Goal: Task Accomplishment & Management: Manage account settings

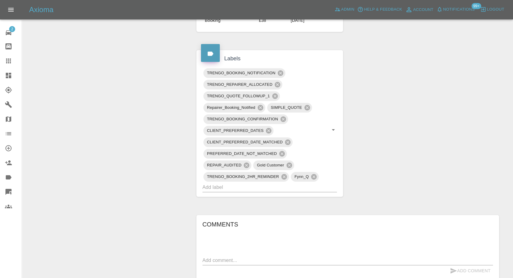
scroll to position [438, 0]
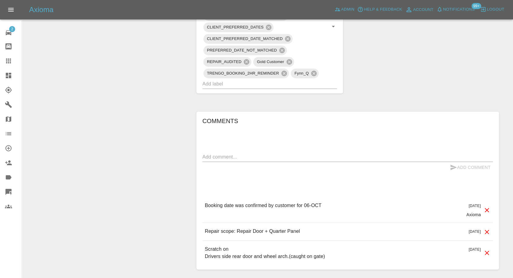
click at [265, 152] on div "x" at bounding box center [347, 157] width 290 height 10
paste textarea "Re repair of hyundai i10. Very Disappointed, repairer can't do repair as he is …"
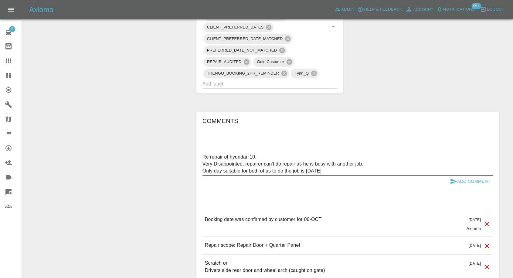
type textarea "Re repair of hyundai i10. Very Disappointed, repairer can't do repair as he is …"
click at [451, 178] on icon "submit" at bounding box center [453, 181] width 7 height 7
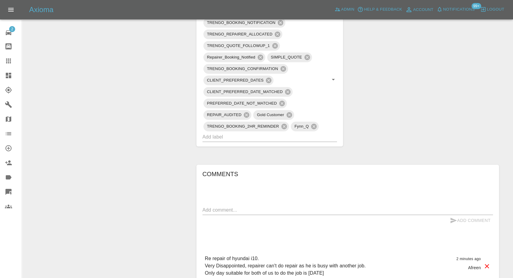
scroll to position [269, 0]
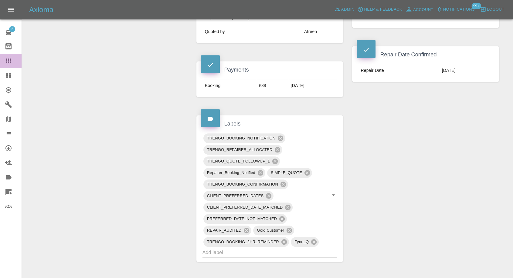
click at [6, 57] on link "Claims" at bounding box center [11, 61] width 22 height 15
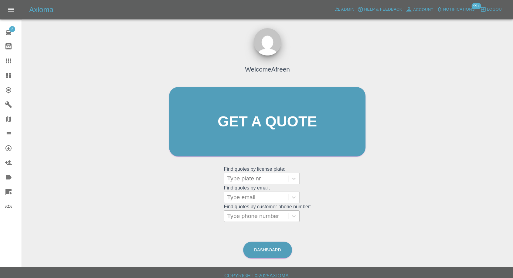
click at [260, 214] on div at bounding box center [256, 216] width 58 height 8
paste input "+447726548370"
click at [236, 218] on input "+447726548370" at bounding box center [249, 216] width 44 height 7
drag, startPoint x: 239, startPoint y: 213, endPoint x: 133, endPoint y: 213, distance: 105.9
click at [146, 215] on div "Welcome Afreen Get a quote Get a quote Find quotes by license plate: Type plate…" at bounding box center [267, 151] width 481 height 218
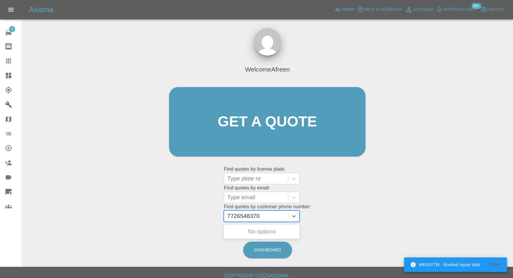
type input "7726548370"
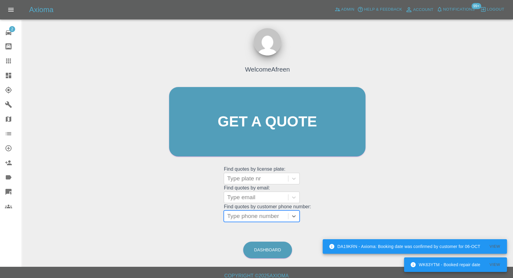
paste input "+447423694992"
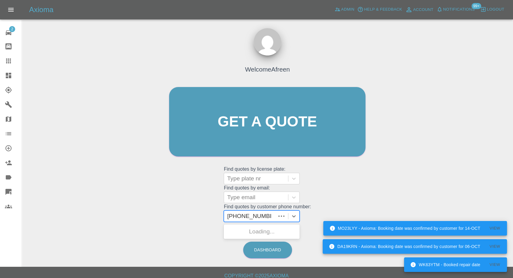
drag, startPoint x: 203, startPoint y: 218, endPoint x: 159, endPoint y: 217, distance: 43.7
click at [160, 217] on div "Welcome Afreen Get a quote Get a quote Find quotes by license plate: Type plate…" at bounding box center [267, 151] width 481 height 218
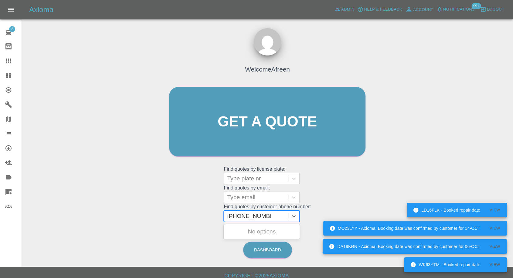
type input "07423694992"
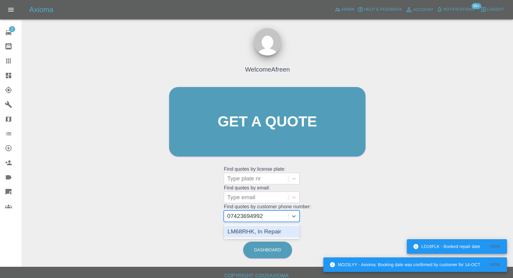
click at [238, 230] on div "LM68RHK, In Repair" at bounding box center [262, 232] width 76 height 12
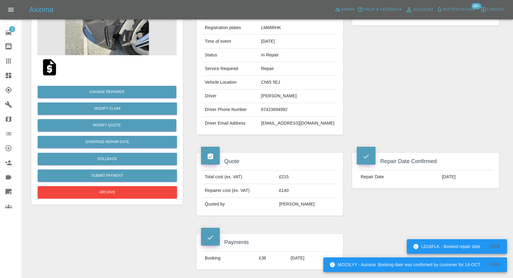
scroll to position [168, 0]
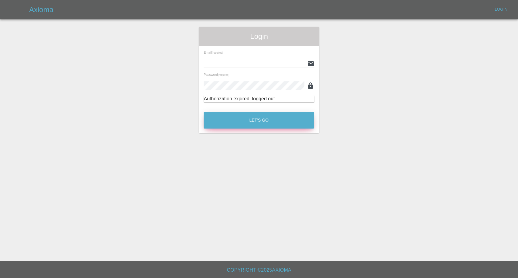
type input "[EMAIL_ADDRESS][DOMAIN_NAME]"
click at [255, 120] on button "Let's Go" at bounding box center [259, 120] width 110 height 17
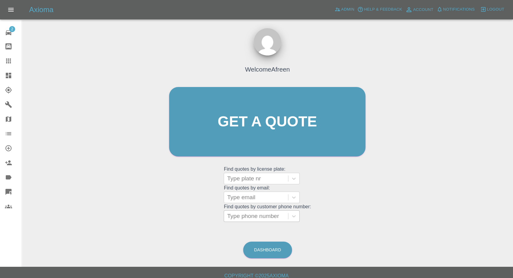
click at [267, 218] on div at bounding box center [256, 216] width 58 height 8
paste input "+447487774279"
drag, startPoint x: 239, startPoint y: 216, endPoint x: 157, endPoint y: 218, distance: 81.6
click at [157, 218] on div "Welcome Afreen Get a quote Get a quote Find quotes by license plate: Type plate…" at bounding box center [267, 151] width 481 height 218
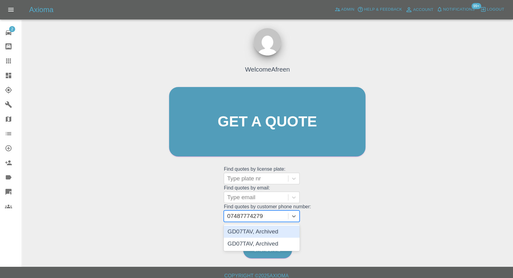
type input "07487774279"
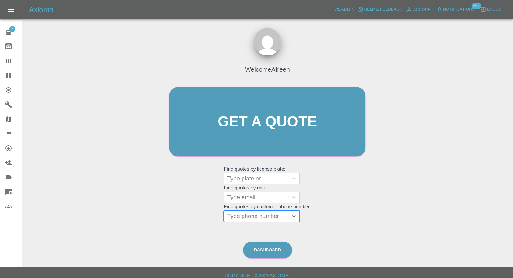
paste input "+447487774279"
drag, startPoint x: 238, startPoint y: 219, endPoint x: 177, endPoint y: 219, distance: 61.3
click at [177, 219] on div "Welcome Afreen Get a quote Get a quote Find quotes by license plate: Type plate…" at bounding box center [267, 133] width 209 height 183
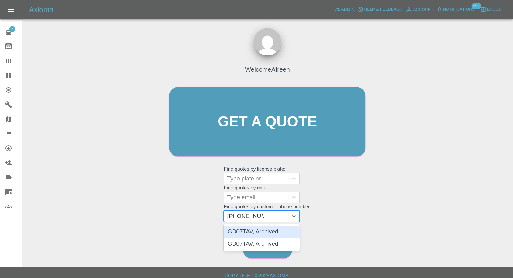
type input "07487774279"
click at [263, 229] on div "GD07TAV, Archived" at bounding box center [262, 232] width 76 height 12
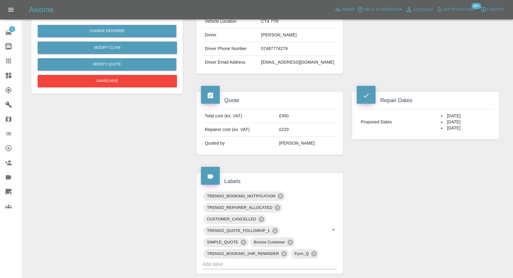
scroll to position [67, 0]
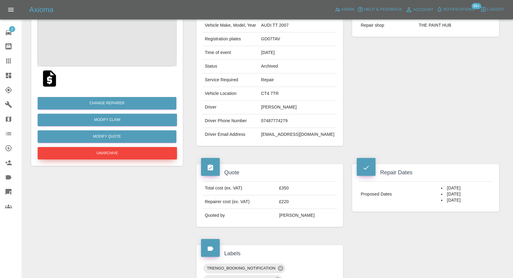
click at [115, 154] on button "Unarchive" at bounding box center [107, 153] width 139 height 12
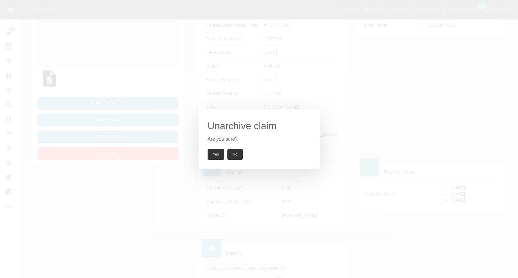
click at [216, 154] on button "Yes" at bounding box center [215, 154] width 17 height 11
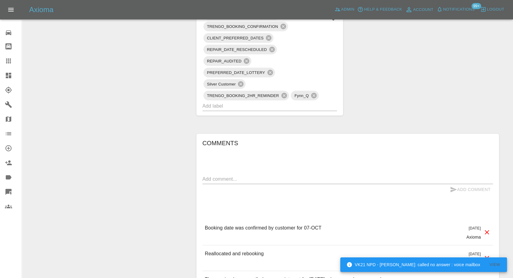
scroll to position [472, 0]
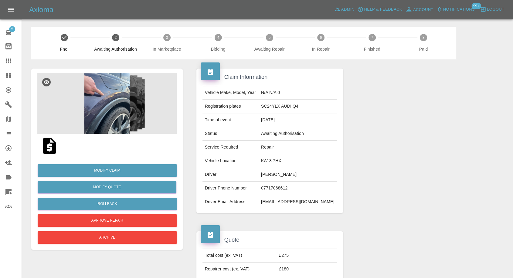
click at [114, 100] on img at bounding box center [106, 103] width 139 height 61
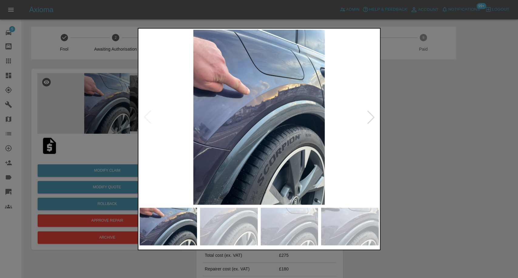
click at [238, 214] on img at bounding box center [229, 227] width 58 height 38
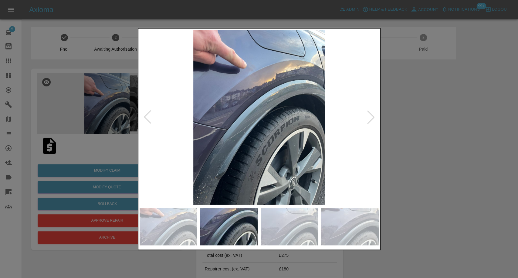
click at [288, 226] on img at bounding box center [290, 227] width 58 height 38
click at [338, 225] on img at bounding box center [350, 227] width 58 height 38
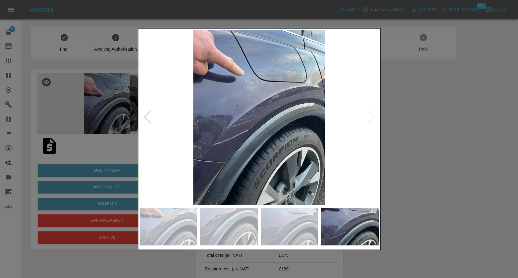
click at [427, 133] on div at bounding box center [259, 139] width 518 height 278
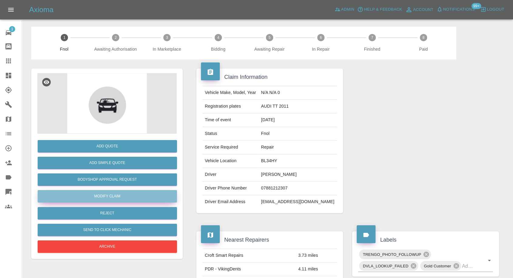
click at [108, 194] on link "Modify Claim" at bounding box center [107, 196] width 139 height 12
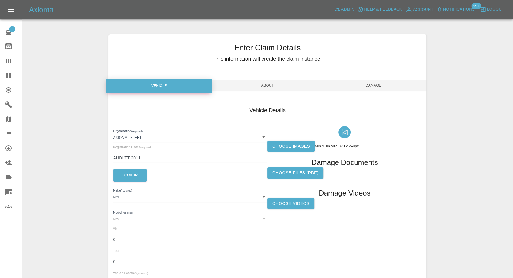
click at [298, 150] on label "Choose images" at bounding box center [290, 146] width 47 height 11
click at [0, 0] on input "Choose images" at bounding box center [0, 0] width 0 height 0
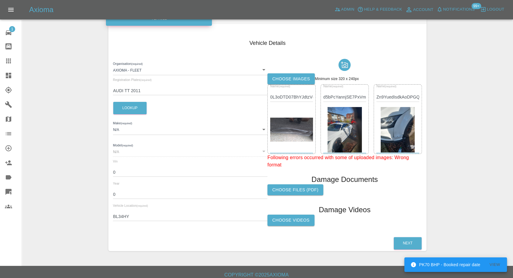
click at [287, 123] on img at bounding box center [291, 130] width 43 height 24
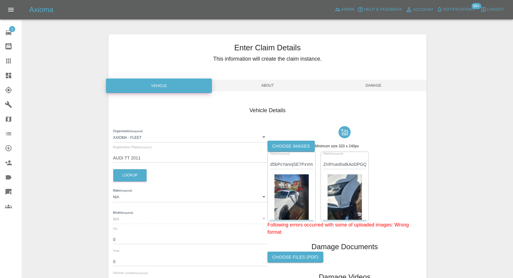
click at [387, 88] on span "Damage" at bounding box center [373, 86] width 106 height 12
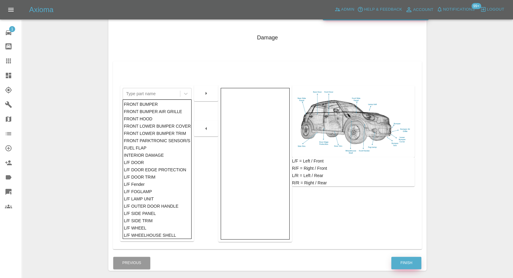
scroll to position [97, 0]
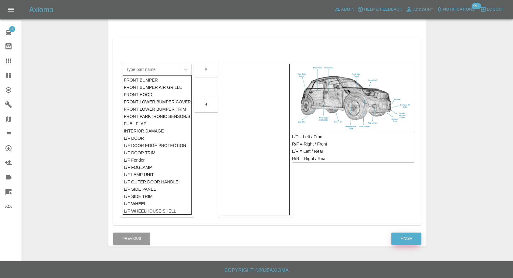
click at [407, 234] on button "Finish" at bounding box center [406, 239] width 30 height 12
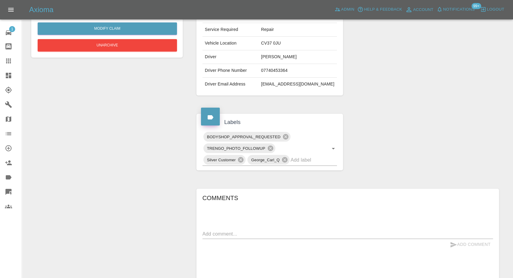
scroll to position [117, 0]
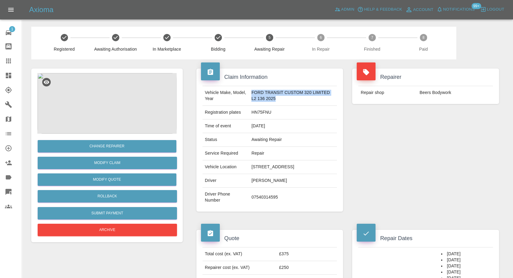
drag, startPoint x: 252, startPoint y: 93, endPoint x: 278, endPoint y: 99, distance: 26.0
click at [278, 99] on td "FORD TRANSIT CUSTOM 320 LIMITED L2 136 2025" at bounding box center [293, 96] width 88 height 20
copy td "FORD TRANSIT CUSTOM 320 LIMITED L2 136 2025"
click at [265, 112] on td "HN75FNU" at bounding box center [293, 113] width 88 height 14
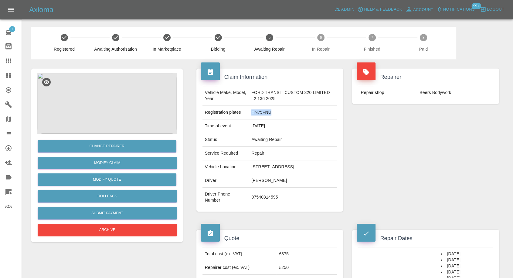
copy td "HN75FNU"
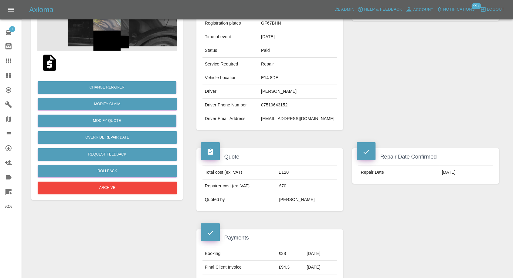
scroll to position [101, 0]
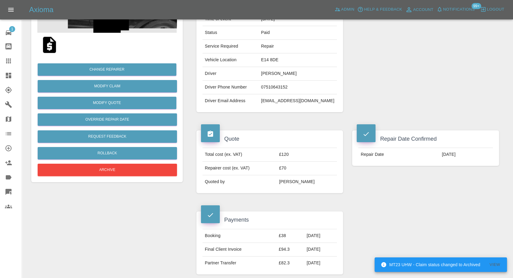
click at [258, 99] on td "Driver Email Address" at bounding box center [230, 100] width 56 height 13
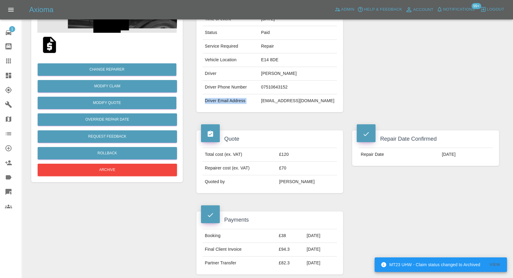
click at [275, 99] on tr "Driver Email Address surkusd@gmail.com" at bounding box center [269, 100] width 135 height 13
click at [275, 100] on td "surkusd@gmail.com" at bounding box center [297, 100] width 78 height 13
click at [281, 100] on td "surkusd@gmail.com" at bounding box center [297, 100] width 78 height 13
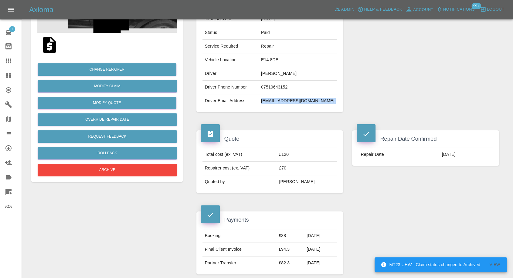
copy div "surkusd@gmail.com"
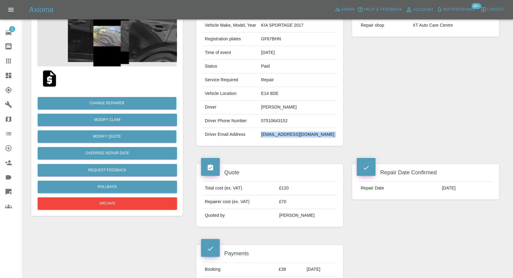
copy div "surkusd@gmail.com"
click at [290, 116] on td "07510643152" at bounding box center [297, 121] width 78 height 14
copy td "07510643152"
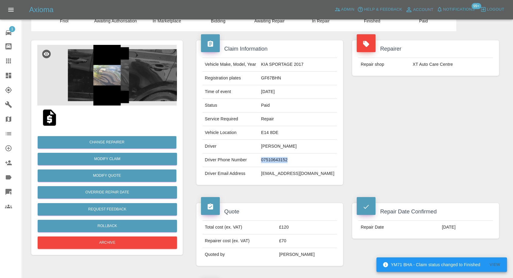
scroll to position [0, 0]
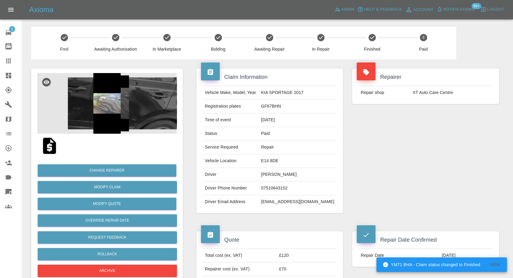
click at [375, 144] on div "Repairer Repair shop XT Auto Care Centre" at bounding box center [425, 140] width 156 height 163
click at [289, 103] on td "GF67BHN" at bounding box center [297, 107] width 78 height 14
copy td "GF67BHN"
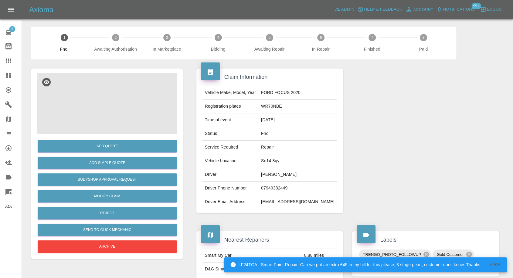
click at [110, 106] on img at bounding box center [106, 103] width 139 height 61
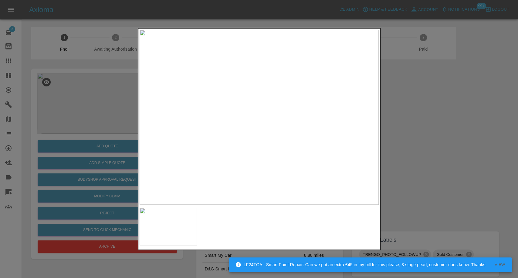
click at [422, 192] on div at bounding box center [259, 139] width 518 height 278
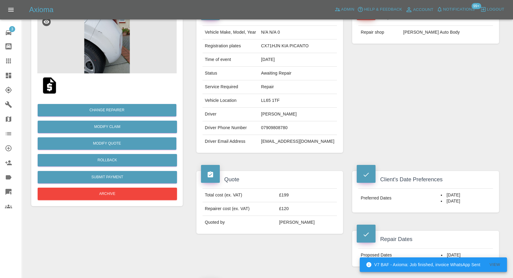
scroll to position [101, 0]
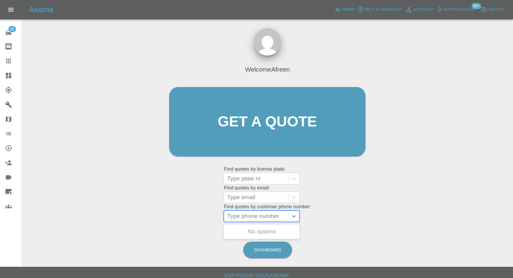
click at [253, 220] on div at bounding box center [256, 216] width 58 height 8
paste input "7802262364"
type input "07802262364"
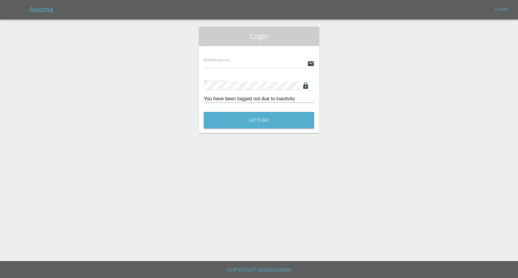
type input "[EMAIL_ADDRESS][DOMAIN_NAME]"
click at [272, 110] on div "Let's Go" at bounding box center [258, 118] width 111 height 23
click at [269, 119] on button "Let's Go" at bounding box center [259, 120] width 110 height 17
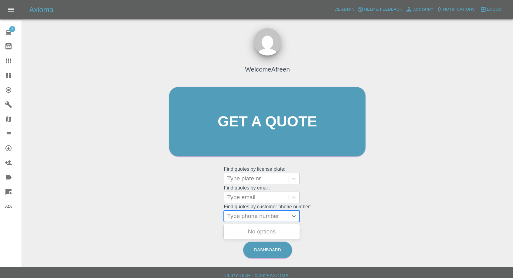
click at [269, 212] on div at bounding box center [256, 216] width 58 height 8
paste input "7802262364"
type input "07802262364"
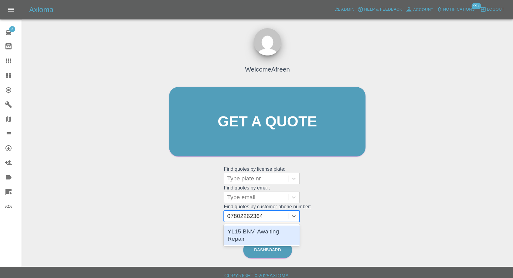
click at [263, 229] on div "YL15 BNV, Awaiting Repair" at bounding box center [262, 235] width 76 height 19
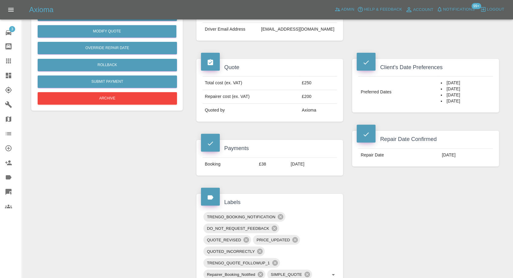
scroll to position [303, 0]
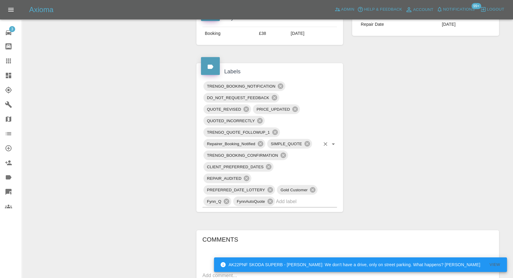
drag, startPoint x: 8, startPoint y: 59, endPoint x: 225, endPoint y: 176, distance: 246.5
click at [8, 59] on icon at bounding box center [8, 61] width 5 height 5
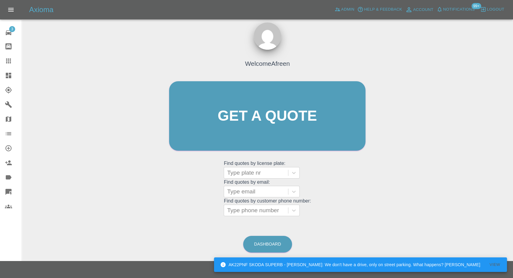
scroll to position [5, 0]
click at [263, 208] on div at bounding box center [256, 211] width 58 height 8
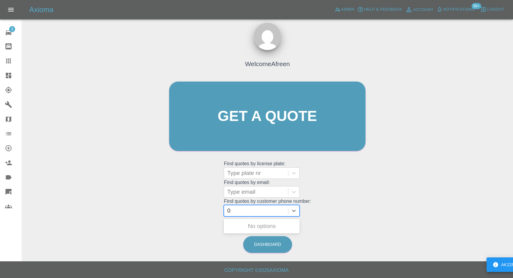
paste input "Hi Kayla, Axioma Customer Care here, We hope you’re well. We have noticed that …"
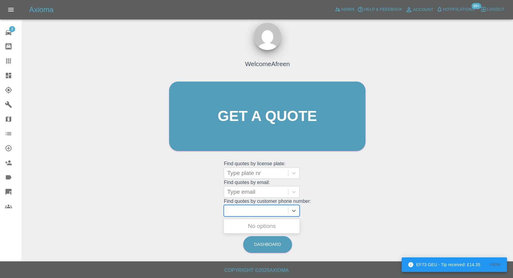
scroll to position [0, 0]
paste input "7875673865"
type input "07875673865"
click at [258, 228] on div "YU54FYH, Archived" at bounding box center [262, 226] width 76 height 12
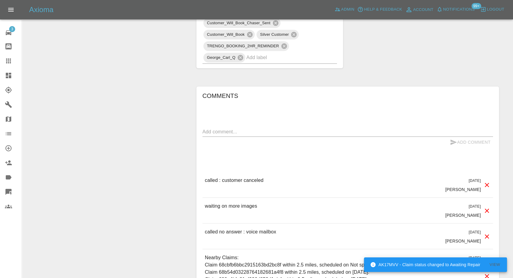
scroll to position [337, 0]
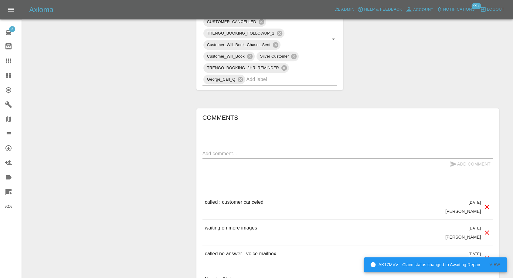
click at [244, 151] on textarea at bounding box center [347, 153] width 290 height 7
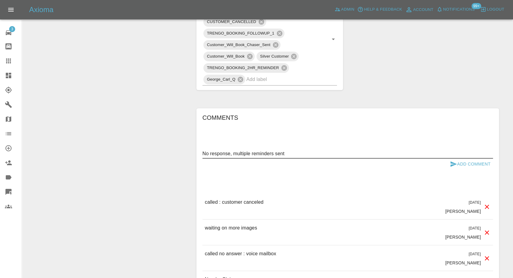
type textarea "No response, multiple reminders sent"
click at [453, 162] on icon "submit" at bounding box center [453, 163] width 7 height 7
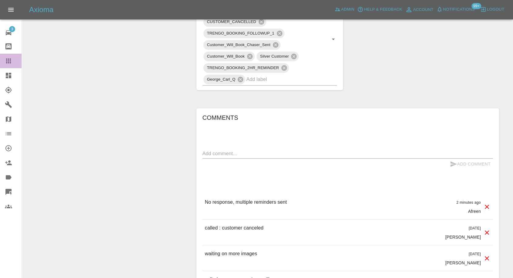
click at [10, 62] on icon at bounding box center [8, 60] width 7 height 7
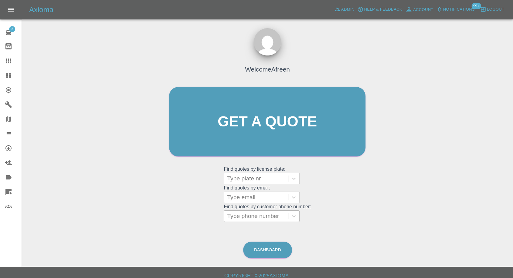
click at [243, 214] on div at bounding box center [256, 216] width 58 height 8
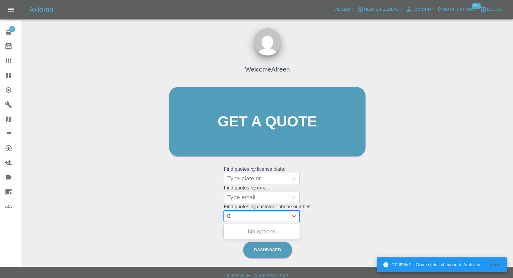
paste input "7527742272"
type input "07527742272"
click at [257, 236] on div "KY73UMM, Archived" at bounding box center [262, 232] width 76 height 12
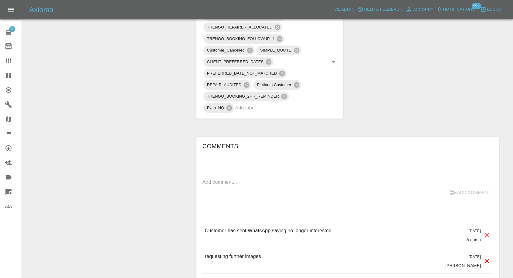
scroll to position [472, 0]
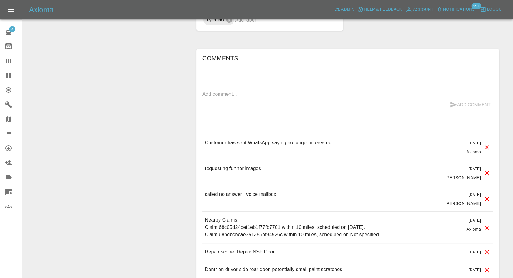
click at [235, 91] on textarea at bounding box center [347, 94] width 290 height 7
type textarea "n"
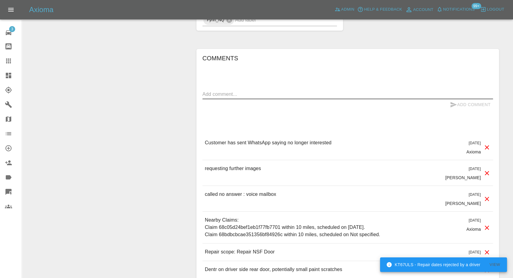
drag, startPoint x: 2, startPoint y: 60, endPoint x: 6, endPoint y: 60, distance: 3.7
click at [2, 60] on link "Claims" at bounding box center [11, 61] width 22 height 15
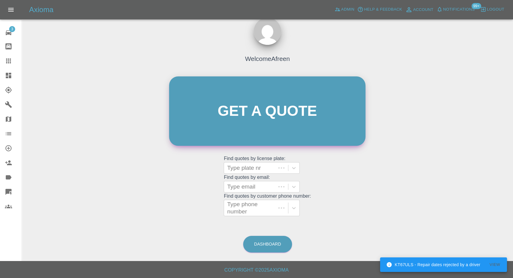
scroll to position [5, 0]
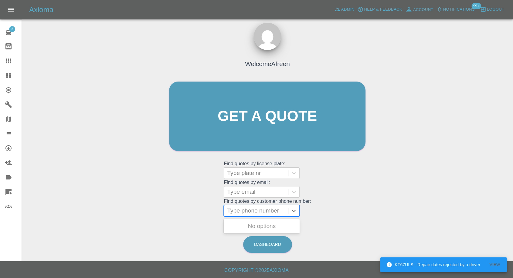
click at [276, 205] on div "Type phone number" at bounding box center [256, 210] width 64 height 11
paste input "7982713490"
type input "07982713490"
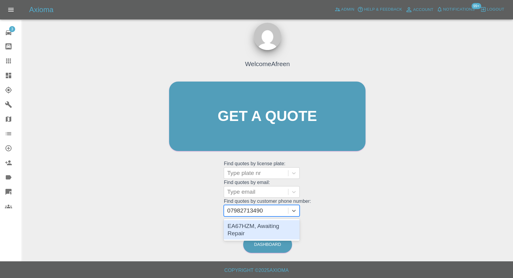
click at [253, 228] on div "EA67HZM, Awaiting Repair" at bounding box center [262, 229] width 76 height 19
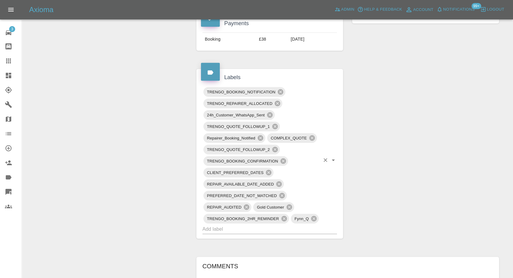
scroll to position [404, 0]
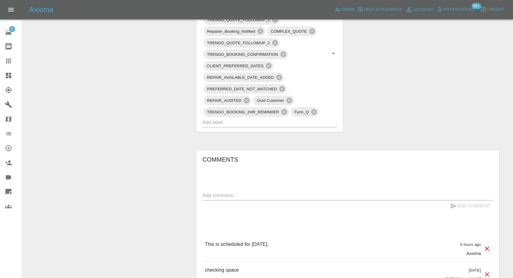
click at [241, 192] on textarea at bounding box center [347, 195] width 290 height 7
paste textarea "I can arrange for the car to be at EN10 6QZ"
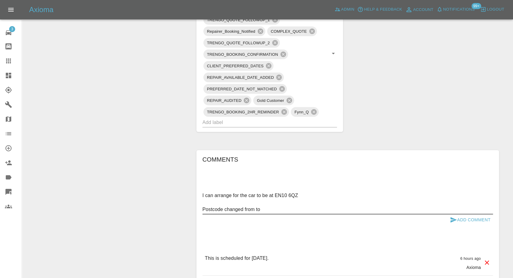
drag, startPoint x: 274, startPoint y: 194, endPoint x: 300, endPoint y: 194, distance: 26.1
click at [300, 194] on textarea "I can arrange for the car to be at EN10 6QZ Postcode changed from to" at bounding box center [347, 202] width 290 height 21
click at [272, 208] on textarea "I can arrange for the car to be at EN10 6QZ Postcode changed from to" at bounding box center [347, 202] width 290 height 21
paste textarea "EN10 6QZ"
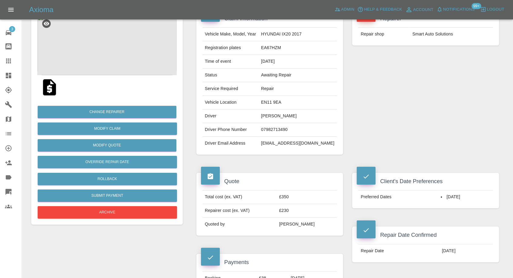
scroll to position [0, 0]
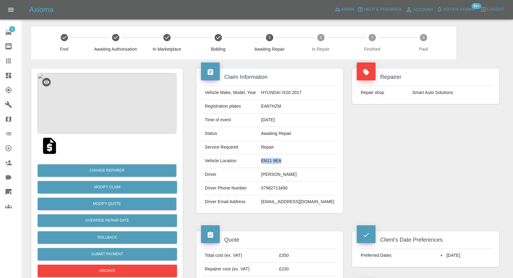
drag, startPoint x: 276, startPoint y: 160, endPoint x: 316, endPoint y: 164, distance: 40.2
click at [316, 164] on td "EN11 9EA" at bounding box center [297, 161] width 78 height 14
copy td "EN11 9EA"
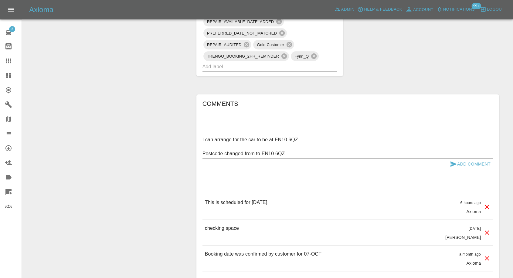
scroll to position [472, 0]
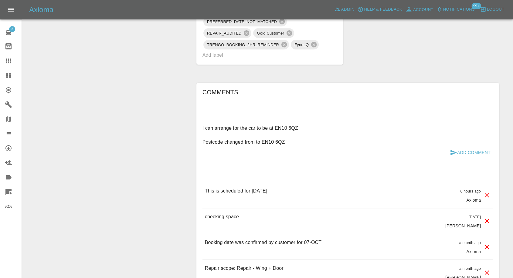
drag, startPoint x: 256, startPoint y: 139, endPoint x: 269, endPoint y: 149, distance: 16.4
click at [256, 139] on textarea "I can arrange for the car to be at EN10 6QZ Postcode changed from to EN10 6QZ" at bounding box center [347, 135] width 290 height 21
paste textarea "EN11 9EA"
type textarea "I can arrange for the car to be at EN10 6QZ Postcode changed from EN11 9EA to E…"
click at [449, 150] on button "Add Comment" at bounding box center [470, 152] width 46 height 11
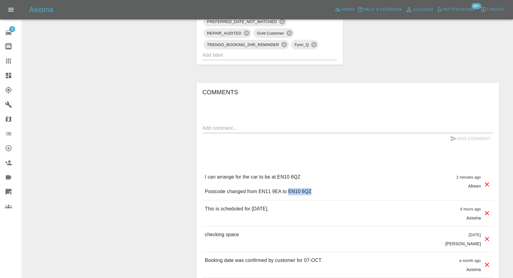
drag, startPoint x: 289, startPoint y: 192, endPoint x: 319, endPoint y: 192, distance: 29.7
click at [319, 192] on div "I can arrange for the car to be at EN10 6QZ Postcode changed from EN11 9EA to E…" at bounding box center [347, 185] width 290 height 32
copy p "EN10 6QZ"
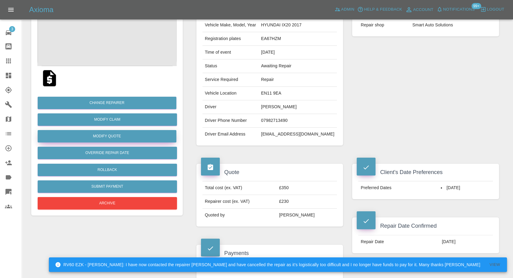
scroll to position [67, 0]
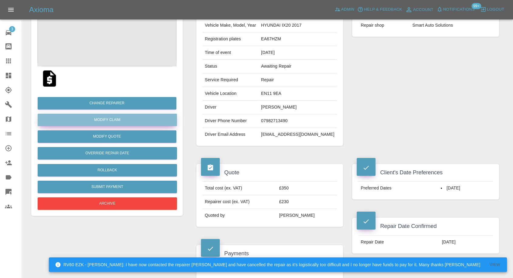
drag, startPoint x: 112, startPoint y: 119, endPoint x: 118, endPoint y: 124, distance: 7.7
click at [112, 119] on link "Modify Claim" at bounding box center [107, 120] width 139 height 12
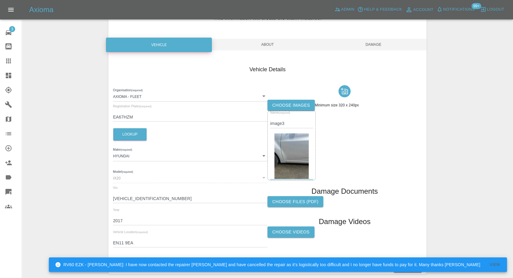
scroll to position [69, 0]
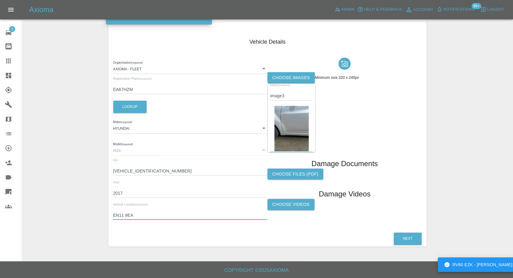
drag, startPoint x: 144, startPoint y: 211, endPoint x: 103, endPoint y: 214, distance: 41.9
click at [105, 215] on div "Enter Claim Details This information will create the claim instance. Vehicle Ab…" at bounding box center [267, 106] width 327 height 296
paste input "0 6QZ"
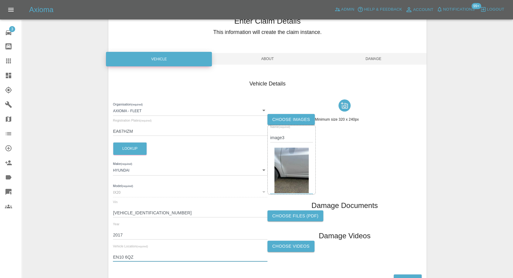
scroll to position [0, 0]
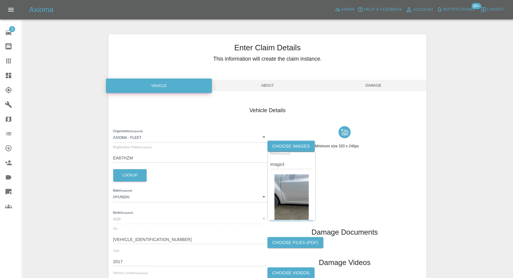
type input "EN10 6QZ"
click at [382, 86] on span "Damage" at bounding box center [373, 86] width 106 height 12
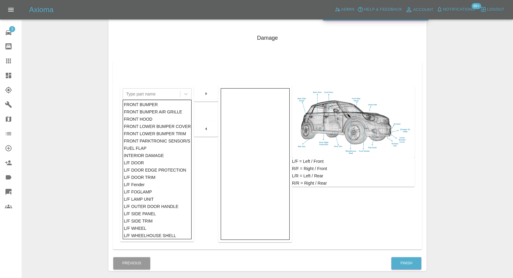
scroll to position [97, 0]
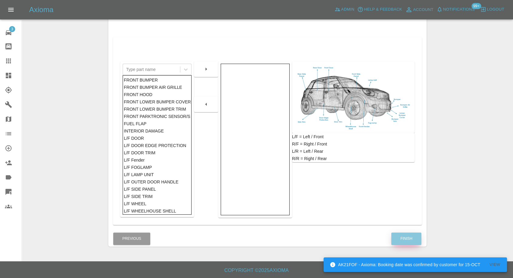
click at [405, 240] on button "Finish" at bounding box center [406, 239] width 30 height 12
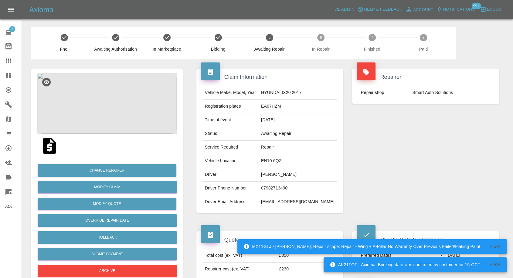
drag, startPoint x: 7, startPoint y: 62, endPoint x: 177, endPoint y: 178, distance: 206.1
click at [7, 62] on icon at bounding box center [8, 60] width 7 height 7
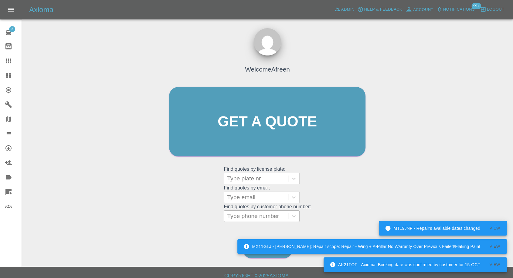
click at [250, 220] on div at bounding box center [256, 216] width 58 height 8
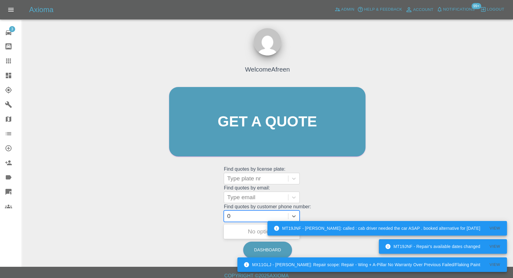
paste input "7846293754"
type input "07846293754"
click at [265, 231] on div "EX67LDU, Awaiting Repair" at bounding box center [262, 235] width 76 height 19
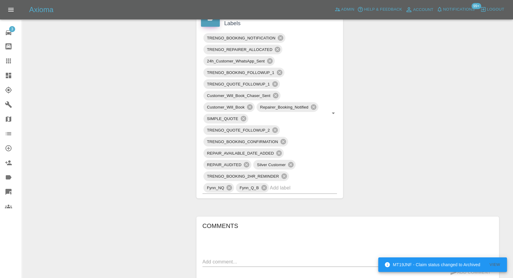
scroll to position [472, 0]
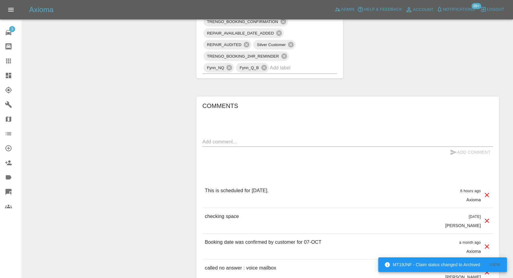
click at [284, 144] on div "x" at bounding box center [347, 142] width 290 height 10
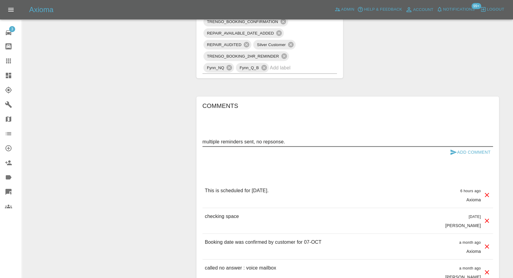
click at [277, 137] on div "multiple reminders sent, no repsonse. x" at bounding box center [347, 142] width 290 height 10
click at [275, 141] on textarea "multiple reminders sent, no repsonse." at bounding box center [347, 141] width 290 height 7
type textarea "multiple reminders sent, no response."
click at [450, 151] on icon "submit" at bounding box center [453, 152] width 7 height 7
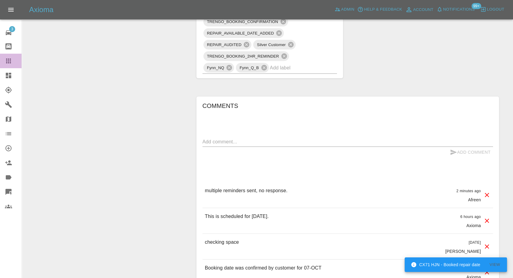
drag, startPoint x: 11, startPoint y: 59, endPoint x: 162, endPoint y: 184, distance: 196.1
click at [11, 59] on icon at bounding box center [8, 61] width 5 height 5
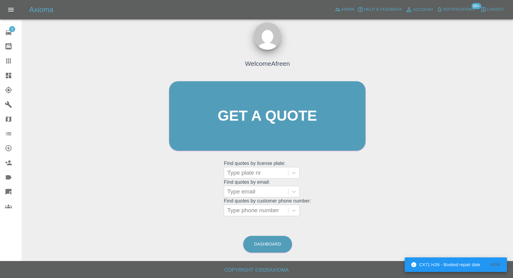
scroll to position [5, 0]
click at [250, 211] on div at bounding box center [256, 211] width 58 height 8
paste input "7894506835"
type input "07894506835"
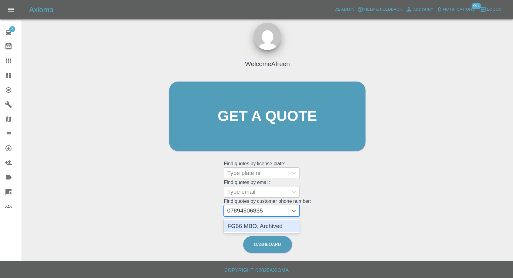
click at [254, 226] on div "FG66 MBO, Archived" at bounding box center [262, 226] width 76 height 12
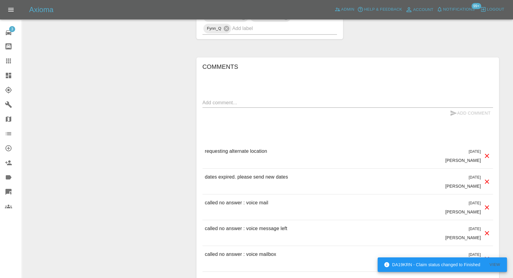
scroll to position [303, 0]
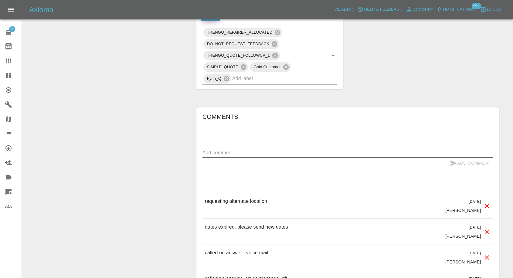
click at [273, 153] on textarea at bounding box center [347, 152] width 290 height 7
click at [216, 151] on textarea "no reposne." at bounding box center [347, 152] width 290 height 7
type textarea "no response."
click at [451, 163] on icon "submit" at bounding box center [453, 163] width 7 height 7
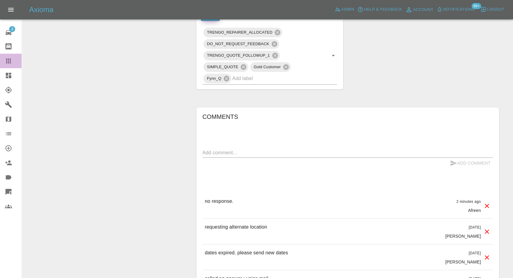
click at [5, 62] on icon at bounding box center [8, 60] width 7 height 7
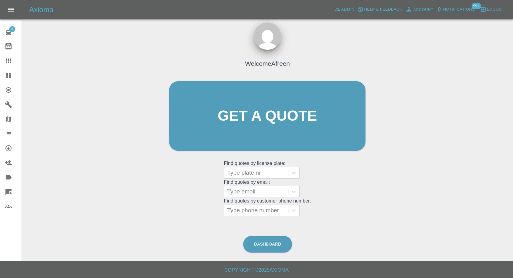
scroll to position [5, 0]
click at [266, 213] on div at bounding box center [256, 211] width 58 height 8
paste input "7873957013"
type input "07873957013"
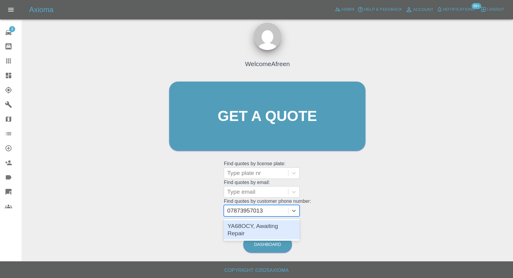
click at [265, 227] on div "YA68OCY, Awaiting Repair" at bounding box center [262, 229] width 76 height 19
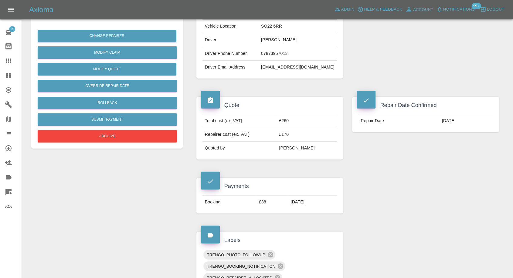
scroll to position [34, 0]
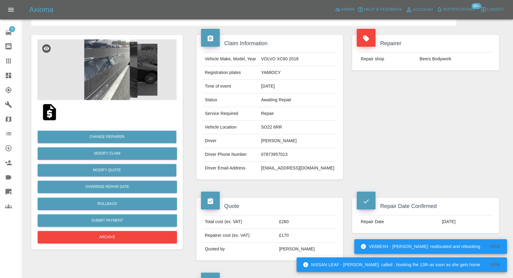
click at [297, 169] on td "jonmitchell2104@hotmail.com" at bounding box center [297, 168] width 78 height 13
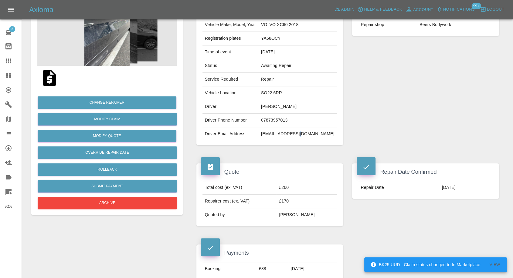
scroll to position [67, 0]
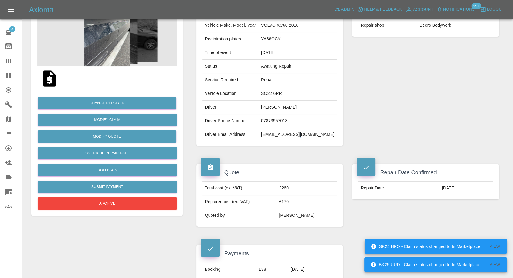
click at [12, 59] on div at bounding box center [13, 60] width 17 height 7
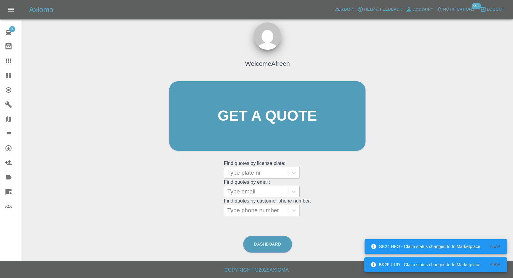
scroll to position [5, 0]
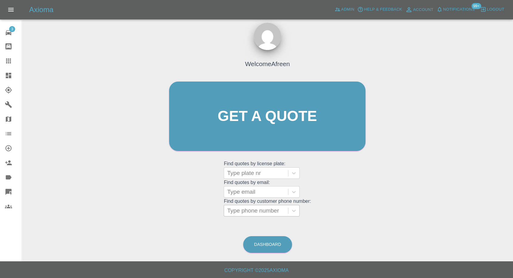
click at [251, 213] on div at bounding box center [256, 211] width 58 height 8
paste input "7711262368"
type input "07711262368"
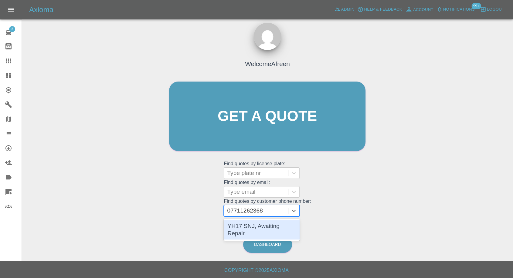
click at [257, 227] on div "YH17 SNJ, Awaiting Repair" at bounding box center [262, 229] width 76 height 19
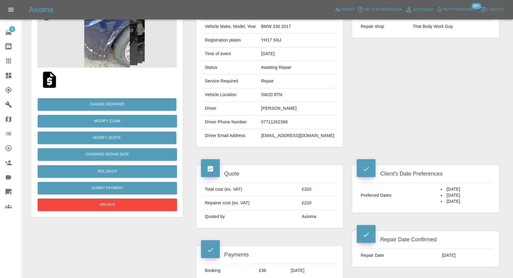
scroll to position [32, 0]
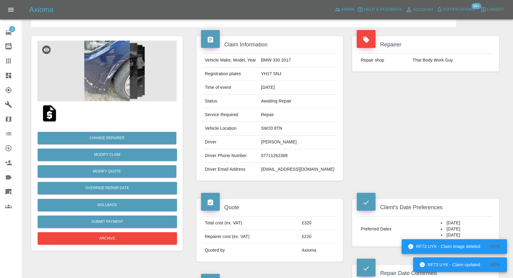
click at [420, 62] on td "That Body Work Guy" at bounding box center [451, 60] width 83 height 13
copy div "That Body Work Guy"
click at [9, 102] on icon at bounding box center [8, 104] width 7 height 7
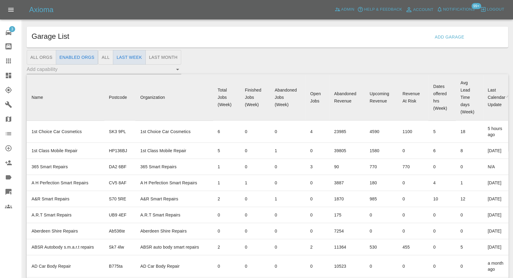
scroll to position [4364, 0]
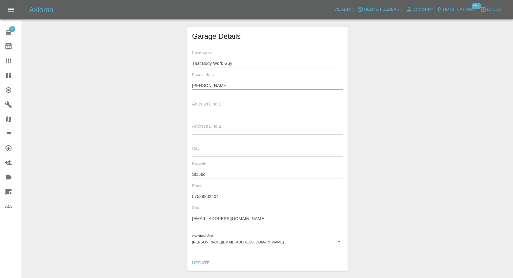
click at [203, 86] on input "Tommy." at bounding box center [267, 85] width 151 height 9
click at [199, 193] on input "07539302404" at bounding box center [267, 196] width 151 height 9
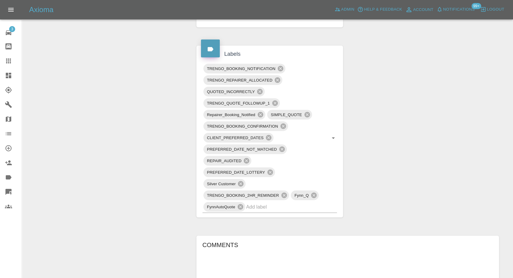
scroll to position [404, 0]
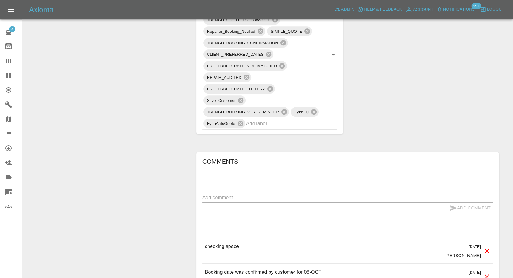
click at [272, 194] on textarea at bounding box center [347, 197] width 290 height 7
click at [297, 194] on textarea "cm will be speaking directly to the repairer for" at bounding box center [347, 197] width 290 height 7
paste textarea "ehicle reg number for an e-parking permit."
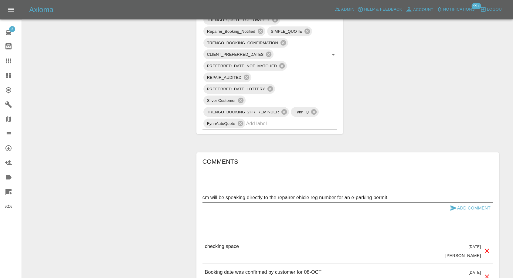
click at [297, 198] on textarea "cm will be speaking directly to the repairer ehicle reg number for an e-parking…" at bounding box center [347, 197] width 290 height 7
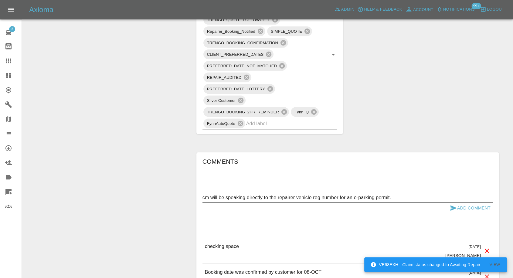
drag, startPoint x: 296, startPoint y: 199, endPoint x: 340, endPoint y: 207, distance: 44.8
click at [296, 199] on textarea "cm will be speaking directly to the repairer vehicle reg number for an e-parkin…" at bounding box center [347, 197] width 290 height 7
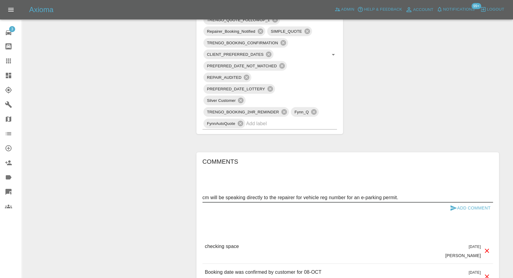
type textarea "cm will be speaking directly to the repairer for vehicle reg number for an e-pa…"
click at [453, 206] on icon "submit" at bounding box center [453, 207] width 7 height 7
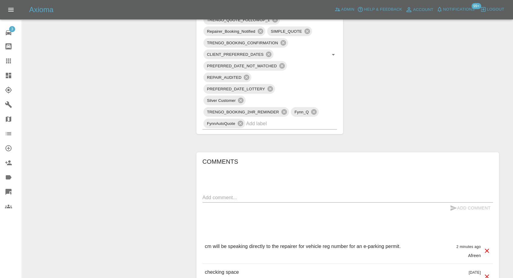
drag, startPoint x: 7, startPoint y: 66, endPoint x: 19, endPoint y: 63, distance: 11.8
click at [7, 66] on link "Claims" at bounding box center [11, 61] width 22 height 15
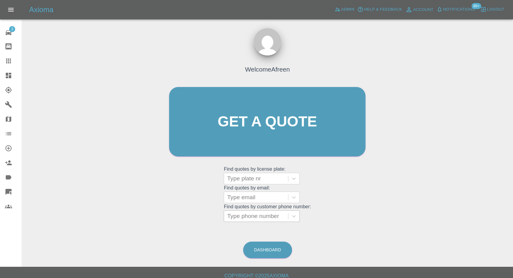
click at [265, 218] on div at bounding box center [256, 216] width 58 height 8
paste input "7375566324"
type input "07375566324"
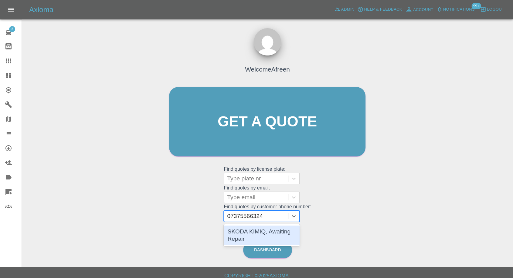
click at [253, 234] on div "SKODA KIMIQ, Awaiting Repair" at bounding box center [262, 235] width 76 height 19
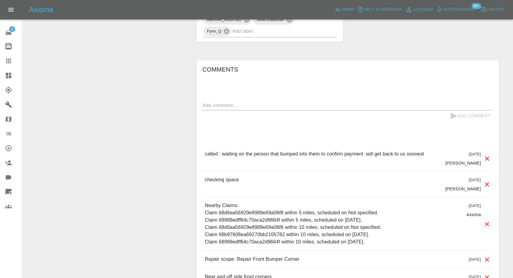
scroll to position [472, 0]
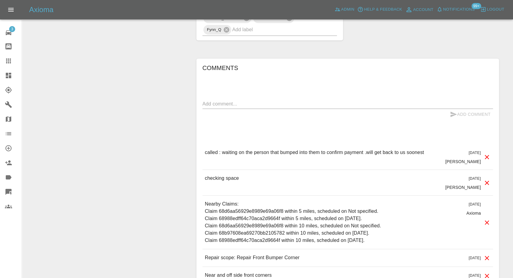
click at [245, 105] on textarea at bounding box center [347, 103] width 290 height 7
paste textarea "Yes I confirm a disabled bay outside of my house"
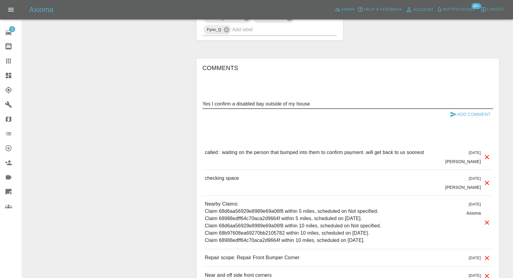
type textarea "Yes I confirm a disabled bay outside of my house"
click at [450, 111] on icon "submit" at bounding box center [453, 114] width 7 height 7
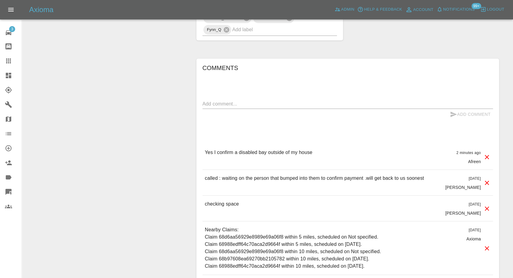
click at [10, 59] on icon at bounding box center [8, 61] width 5 height 5
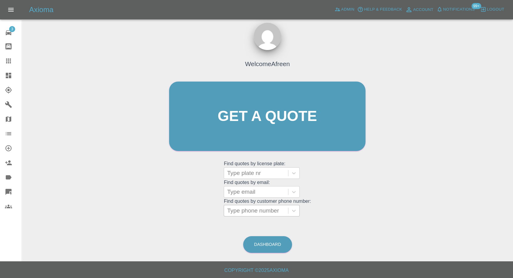
click at [279, 212] on div at bounding box center [256, 211] width 58 height 8
paste input "7733050119"
type input "07733050119"
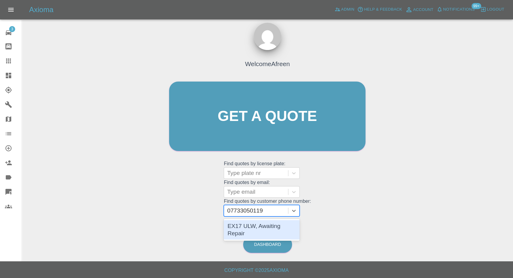
click at [269, 228] on div "EX17 ULW, Awaiting Repair" at bounding box center [262, 229] width 76 height 19
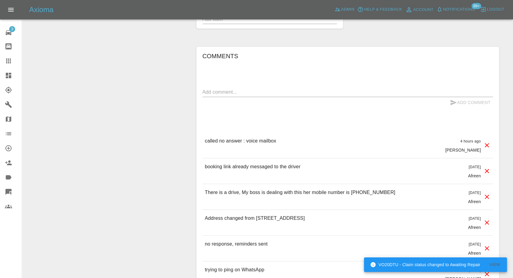
scroll to position [472, 0]
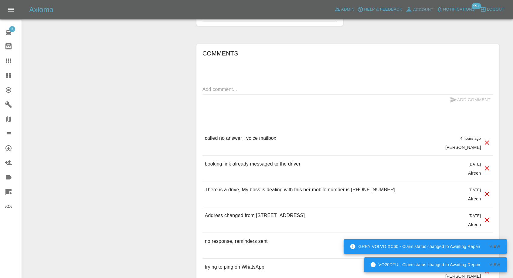
click at [10, 61] on icon at bounding box center [8, 61] width 5 height 5
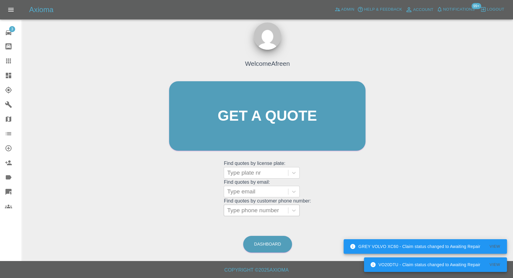
scroll to position [5, 0]
click at [257, 212] on div at bounding box center [256, 211] width 58 height 8
paste input "7957473178"
type input "07957473178"
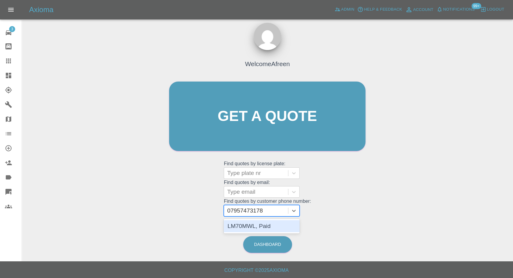
click at [251, 230] on div "LM70MWL, Paid" at bounding box center [262, 226] width 76 height 12
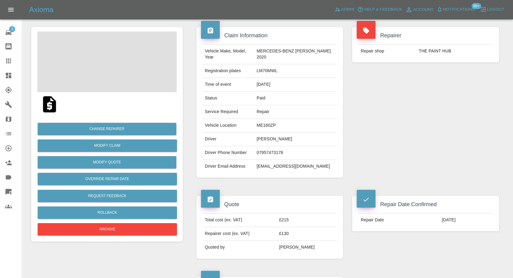
scroll to position [168, 0]
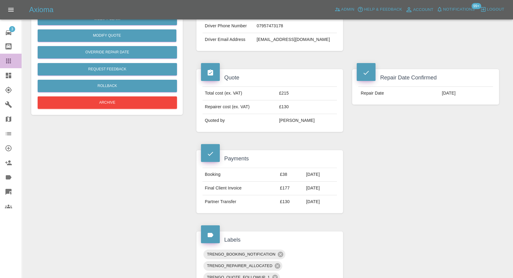
click at [7, 62] on icon at bounding box center [8, 60] width 7 height 7
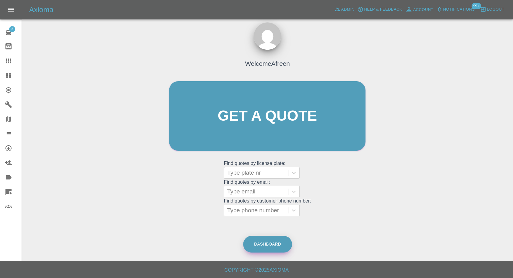
scroll to position [5, 0]
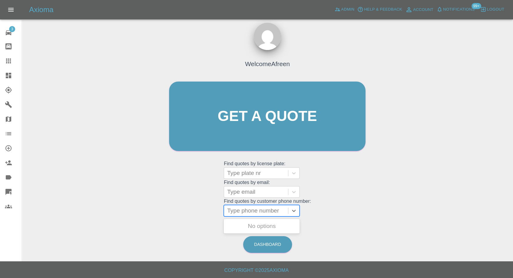
click at [271, 211] on div at bounding box center [256, 211] width 58 height 8
paste input "7816626465"
type input "07816626465"
click at [268, 225] on div "KS65HPN, Awaiting Repair" at bounding box center [262, 229] width 76 height 19
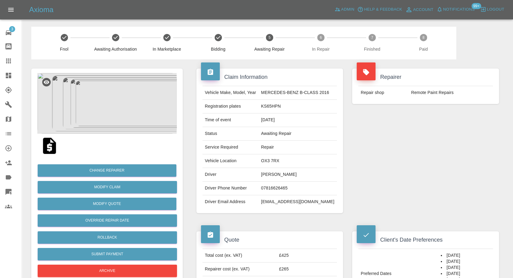
click at [5, 57] on icon at bounding box center [8, 60] width 7 height 7
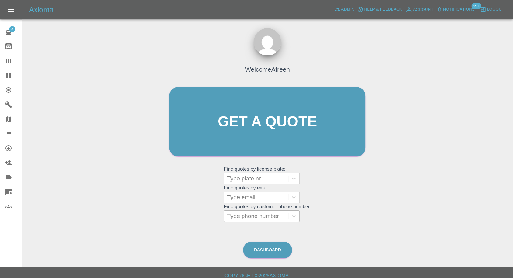
click at [245, 217] on div at bounding box center [256, 216] width 58 height 8
paste input "7850319335"
type input "07850319335"
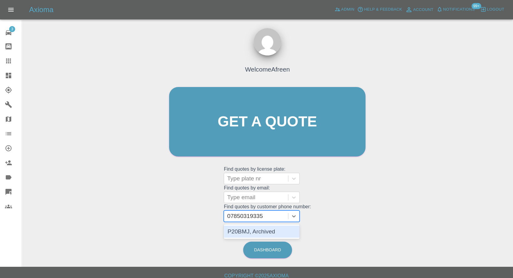
click at [265, 232] on div "P20BMJ, Archived" at bounding box center [262, 232] width 76 height 12
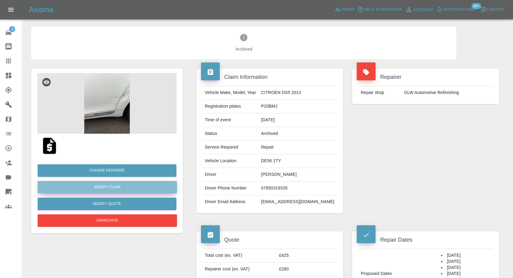
click at [107, 189] on link "Modify Claim" at bounding box center [107, 187] width 139 height 12
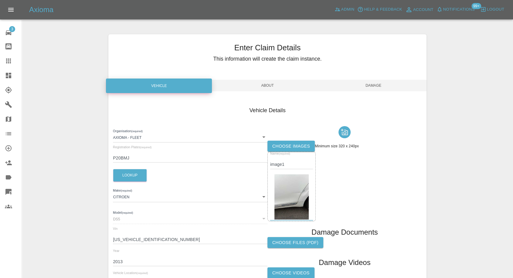
click at [291, 148] on label "Choose images" at bounding box center [290, 146] width 47 height 11
click at [0, 0] on input "Choose images" at bounding box center [0, 0] width 0 height 0
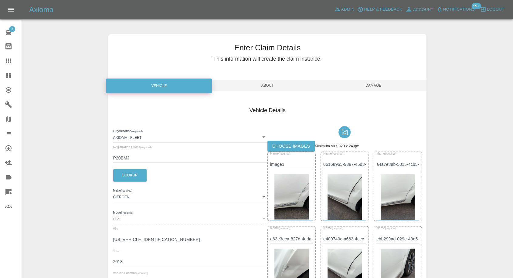
click at [377, 86] on span "Damage" at bounding box center [373, 86] width 106 height 12
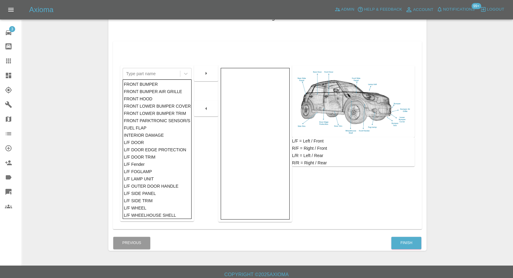
scroll to position [97, 0]
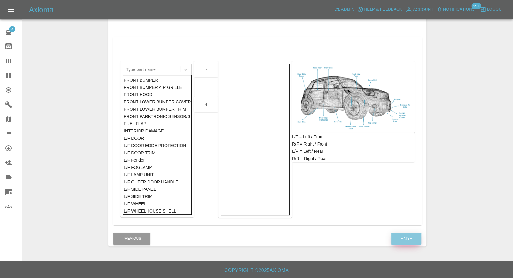
click at [410, 240] on button "Finish" at bounding box center [406, 239] width 30 height 12
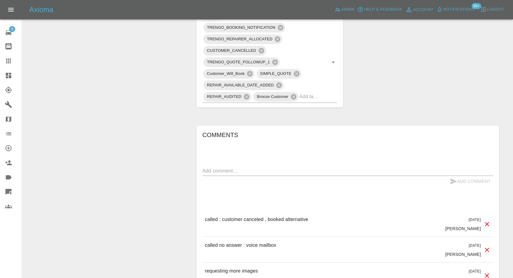
scroll to position [367, 0]
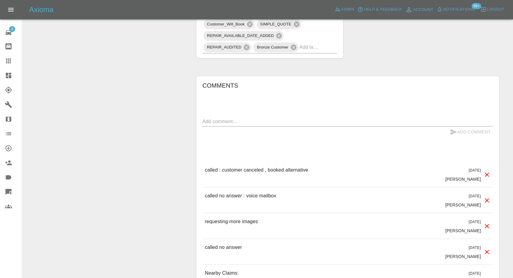
click at [272, 120] on textarea at bounding box center [347, 121] width 290 height 7
type textarea "Images added"
click at [450, 133] on icon "submit" at bounding box center [453, 131] width 7 height 7
drag, startPoint x: 6, startPoint y: 62, endPoint x: 116, endPoint y: 118, distance: 123.5
click at [6, 62] on icon at bounding box center [8, 61] width 5 height 5
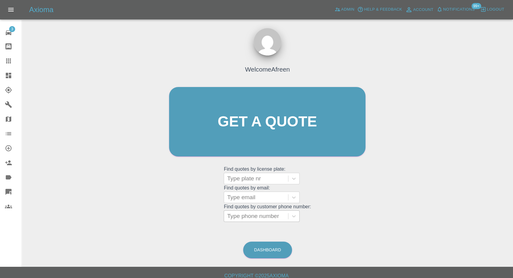
click at [257, 216] on div at bounding box center [256, 216] width 58 height 8
paste input "7973934283"
type input "07973934283"
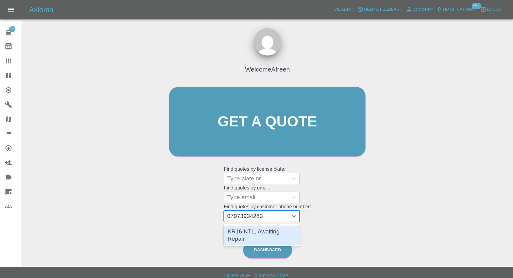
click at [247, 233] on div "KR16 NTL, Awaiting Repair" at bounding box center [262, 235] width 76 height 19
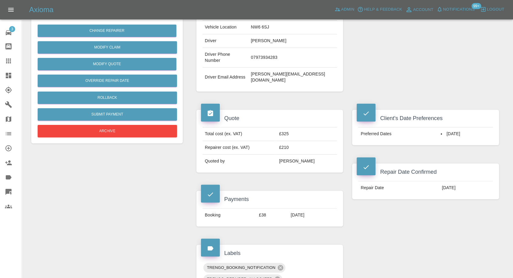
scroll to position [135, 0]
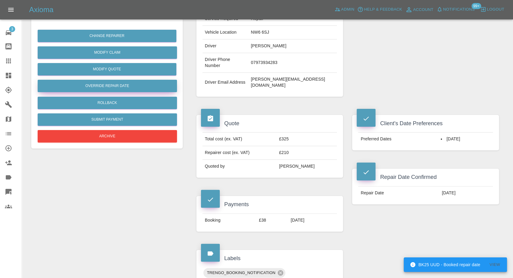
drag, startPoint x: 9, startPoint y: 60, endPoint x: 62, endPoint y: 90, distance: 60.3
click at [9, 60] on icon at bounding box center [8, 60] width 7 height 7
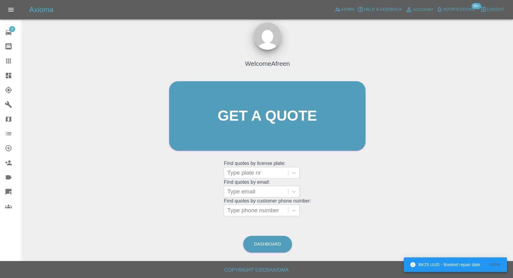
scroll to position [5, 0]
click at [261, 208] on div at bounding box center [256, 211] width 58 height 8
paste input "7497458108"
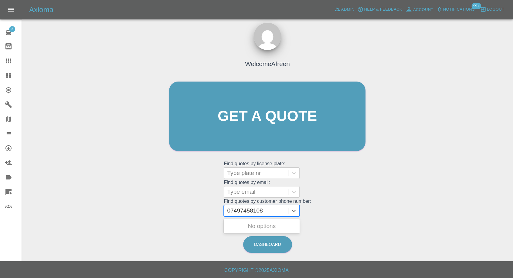
click at [232, 212] on input "07497458108" at bounding box center [245, 210] width 37 height 7
type input "7497458108"
paste input "7497458108"
type input "7497458108"
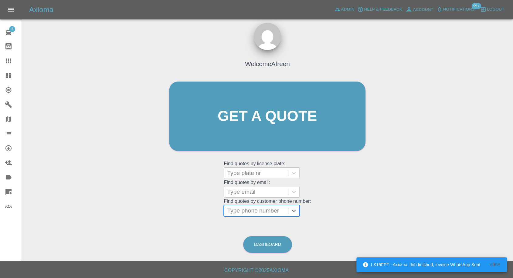
click at [228, 211] on div "Type phone number" at bounding box center [256, 210] width 64 height 11
paste input "7497458108"
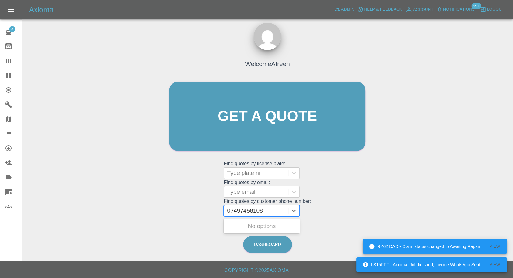
type input "07497458108"
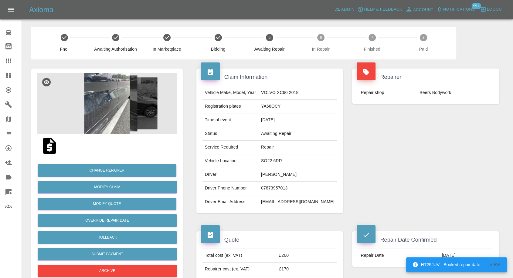
click at [268, 185] on td "07873957013" at bounding box center [297, 189] width 78 height 14
copy td "07873957013"
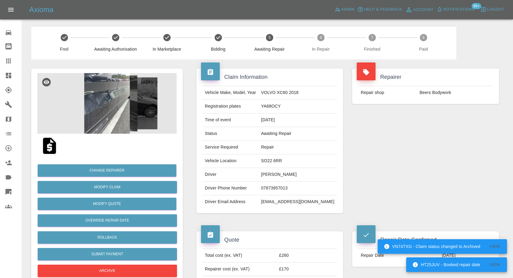
click at [414, 188] on div "Repairer Repair shop Beers Bodywork" at bounding box center [425, 140] width 156 height 163
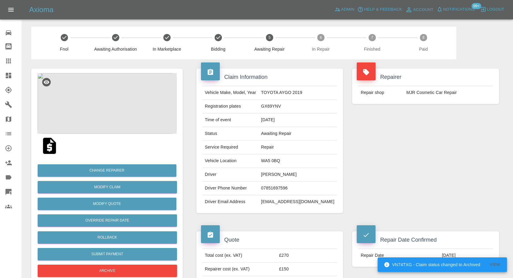
click at [279, 176] on td "[PERSON_NAME]" at bounding box center [297, 175] width 78 height 14
click at [279, 176] on td "Andreia Leu" at bounding box center [297, 175] width 78 height 14
copy td "Andreia Leu"
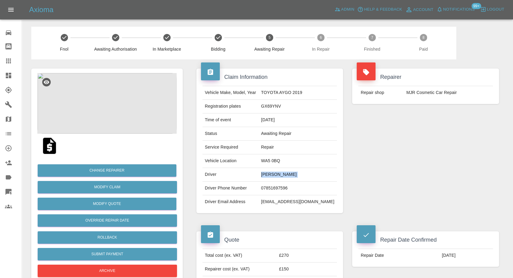
click at [281, 188] on td "07851697596" at bounding box center [297, 189] width 78 height 14
copy td "07851697596"
click at [410, 163] on div "Repairer Repair shop MJR Cosmetic Car Repair" at bounding box center [425, 140] width 156 height 163
click at [282, 173] on td "Andreia Leu" at bounding box center [297, 175] width 78 height 14
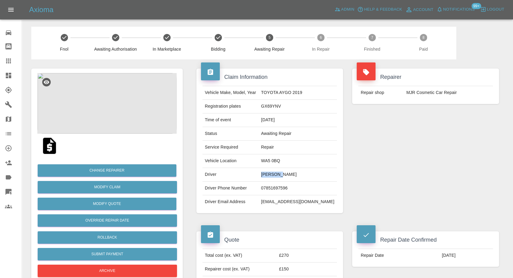
click at [282, 173] on td "Andreia Leu" at bounding box center [297, 175] width 78 height 14
copy td "Andreia"
click at [408, 181] on div "Repairer Repair shop MJR Cosmetic Car Repair" at bounding box center [425, 140] width 156 height 163
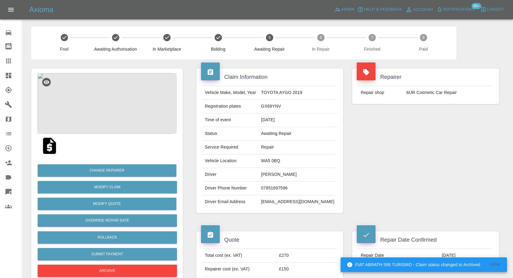
click at [279, 161] on td "WA5 0BQ" at bounding box center [297, 161] width 78 height 14
copy td "WA5 0BQ"
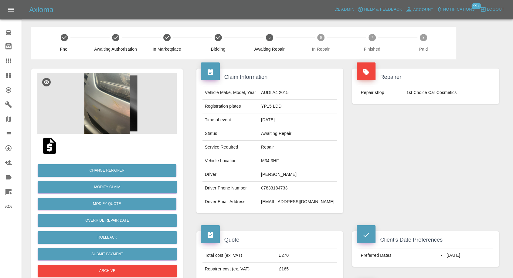
click at [278, 174] on td "[PERSON_NAME]" at bounding box center [297, 175] width 78 height 14
copy td "[PERSON_NAME]"
click at [280, 187] on td "07833184733" at bounding box center [297, 189] width 78 height 14
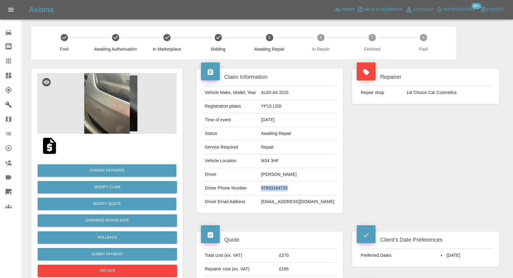
click at [280, 187] on td "07833184733" at bounding box center [297, 189] width 78 height 14
copy td "07833184733"
click at [394, 195] on div "Repairer Repair shop 1st Choice Car Cosmetics" at bounding box center [425, 140] width 156 height 163
click at [274, 159] on td "M34 3HF" at bounding box center [297, 161] width 78 height 14
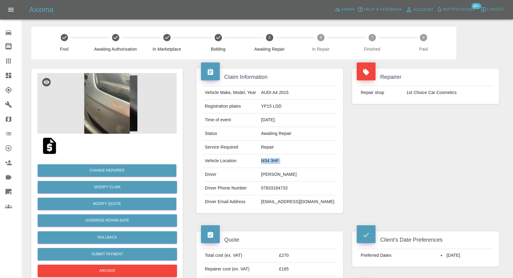
click at [274, 159] on td "M34 3HF" at bounding box center [297, 161] width 78 height 14
copy td "M34 3HF"
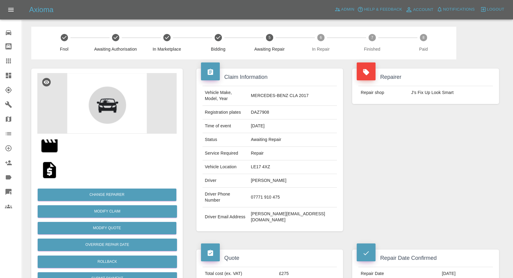
click at [279, 174] on td "[PERSON_NAME]" at bounding box center [292, 181] width 89 height 14
copy td "[PERSON_NAME]"
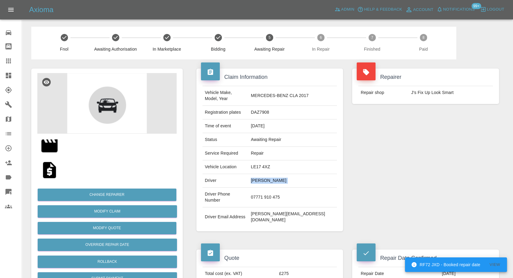
click at [275, 189] on td "07771 910 475" at bounding box center [292, 198] width 89 height 20
copy td "07771 910 475"
drag, startPoint x: 413, startPoint y: 175, endPoint x: 346, endPoint y: 182, distance: 67.4
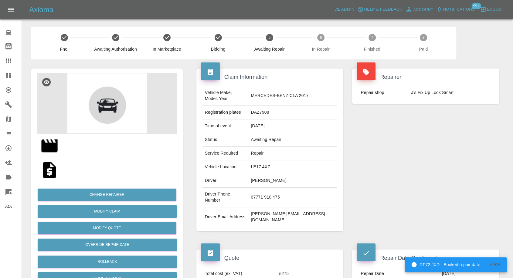
click at [413, 175] on div "Repairer Repair shop J’s Fix Up Look Smart" at bounding box center [425, 149] width 156 height 181
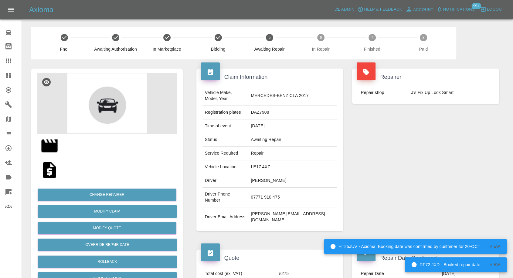
click at [275, 174] on td "Darren Lee" at bounding box center [292, 181] width 89 height 14
copy td "Darren"
click at [389, 185] on div "Repairer Repair shop J’s Fix Up Look Smart" at bounding box center [425, 149] width 156 height 181
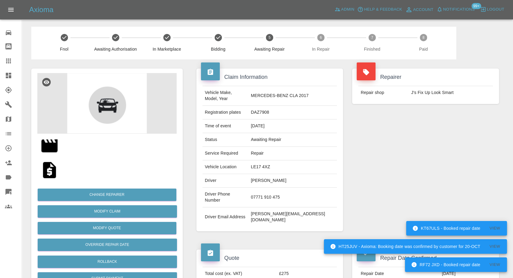
click at [274, 163] on td "LE17 4XZ" at bounding box center [292, 167] width 89 height 14
copy td "LE17 4XZ"
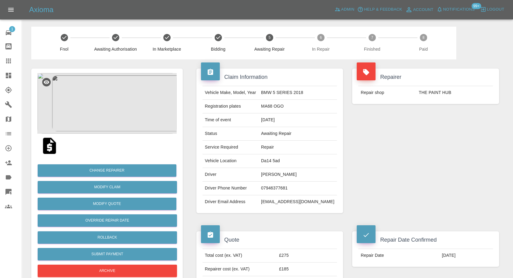
click at [278, 172] on td "[PERSON_NAME]" at bounding box center [297, 175] width 78 height 14
copy td "[PERSON_NAME]"
click at [289, 192] on td "07946377681" at bounding box center [297, 189] width 78 height 14
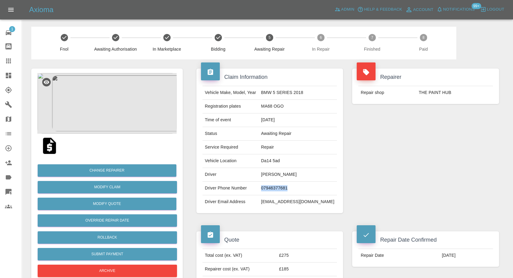
click at [289, 192] on td "07946377681" at bounding box center [297, 189] width 78 height 14
copy td "07946377681"
click at [430, 170] on div "Repairer Repair shop THE PAINT HUB" at bounding box center [425, 140] width 156 height 163
click at [281, 173] on td "[PERSON_NAME]" at bounding box center [297, 175] width 78 height 14
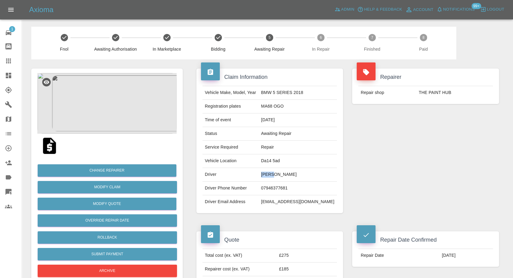
copy td "Jack"
click at [427, 173] on div "Repairer Repair shop THE PAINT HUB" at bounding box center [425, 140] width 156 height 163
click at [284, 159] on td "Da14 5ad" at bounding box center [297, 161] width 78 height 14
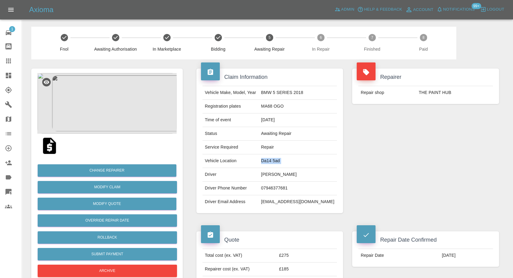
copy td "Da14 5ad"
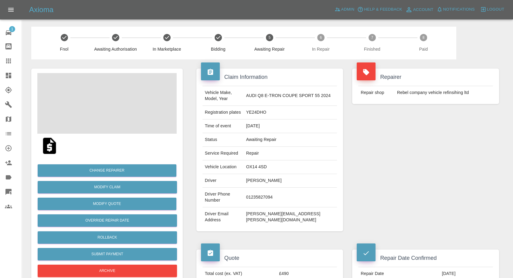
click at [268, 180] on td "Andy Davis" at bounding box center [290, 181] width 93 height 14
click at [271, 180] on td "Andy Davis" at bounding box center [290, 181] width 93 height 14
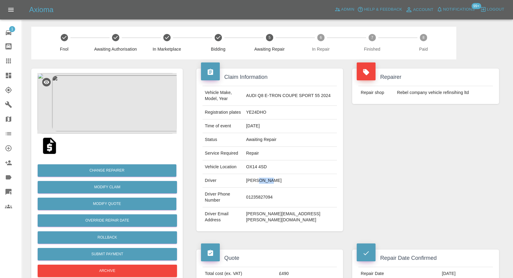
click at [271, 180] on td "Andy Davis" at bounding box center [290, 181] width 93 height 14
click at [272, 195] on td "01235827094" at bounding box center [290, 198] width 93 height 20
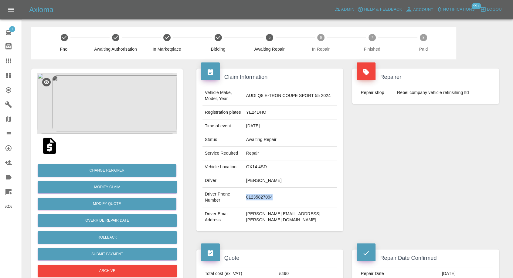
copy td "01235827094"
click at [291, 208] on td "andy.davis@lti-metaltech.com" at bounding box center [290, 216] width 93 height 19
copy div "andy.davis@lti-metaltech.com"
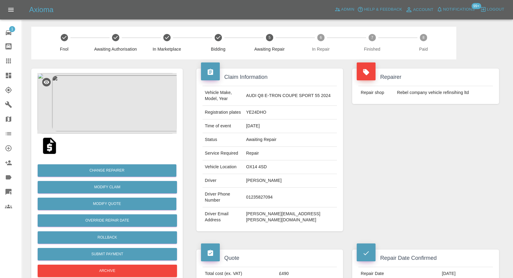
click at [265, 116] on td "YE24DHO" at bounding box center [290, 113] width 93 height 14
copy td "YE24DHO"
click at [262, 181] on td "Andy Davis" at bounding box center [290, 181] width 93 height 14
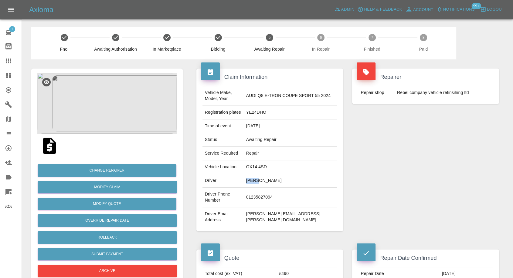
copy td "Andy"
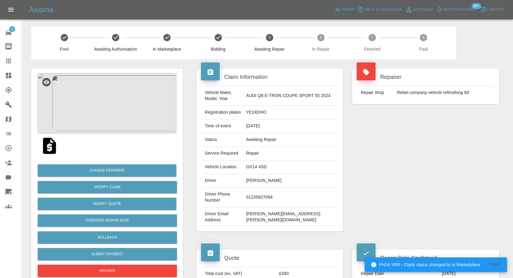
click at [265, 165] on td "OX14 4SD" at bounding box center [290, 167] width 93 height 14
copy td "OX14 4SD"
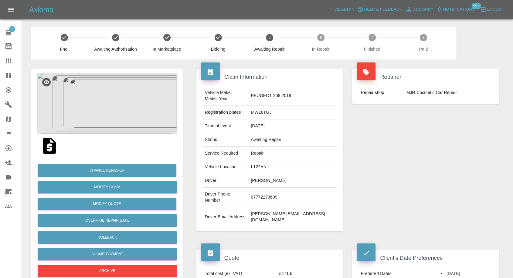
click at [51, 147] on img at bounding box center [49, 145] width 19 height 19
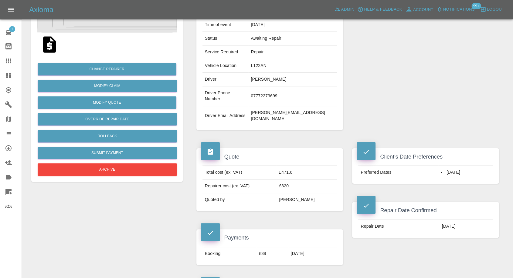
scroll to position [101, 0]
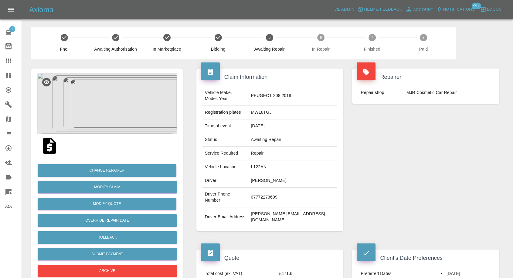
click at [285, 174] on td "[PERSON_NAME]" at bounding box center [292, 181] width 89 height 14
copy td "[PERSON_NAME]"
click at [286, 188] on td "07772273699" at bounding box center [292, 198] width 89 height 20
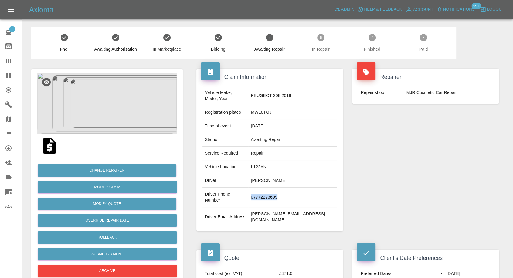
click at [286, 188] on td "07772273699" at bounding box center [292, 198] width 89 height 20
copy td "07772273699"
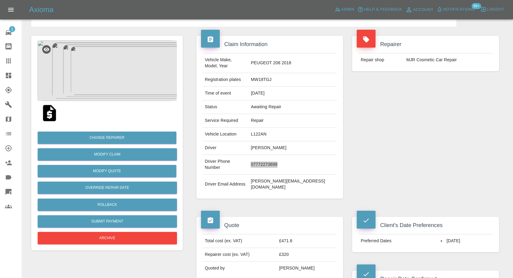
scroll to position [101, 0]
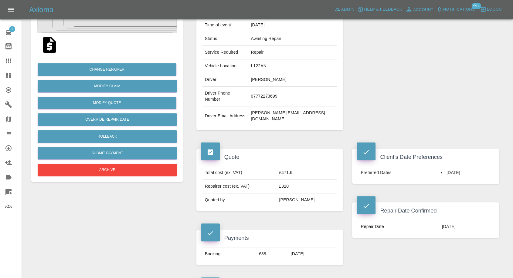
click at [423, 247] on div "Client's Date Preferences Preferred Dates 12/10/2025 Repair Date Confirmed Repa…" at bounding box center [425, 207] width 156 height 135
click at [376, 67] on div "Repairer Repair shop MJR Cosmetic Car Repair" at bounding box center [425, 48] width 156 height 181
click at [272, 73] on td "Peter Gaul" at bounding box center [292, 80] width 89 height 14
copy td "Peter"
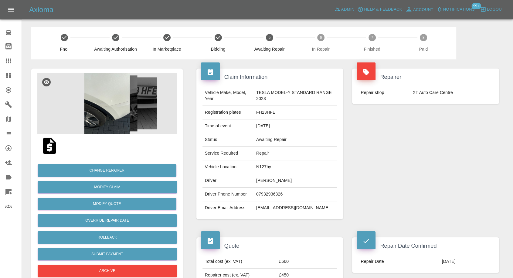
click at [264, 193] on td "07932936326" at bounding box center [295, 195] width 83 height 14
copy td "07932936326"
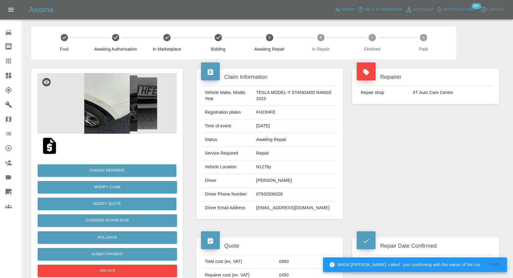
drag, startPoint x: 415, startPoint y: 167, endPoint x: 383, endPoint y: 174, distance: 32.6
click at [415, 168] on div "Repairer Repair shop XT Auto Care Centre" at bounding box center [425, 143] width 156 height 169
click at [261, 180] on td "Nikunj Manani" at bounding box center [295, 181] width 83 height 14
copy td "Nikunj"
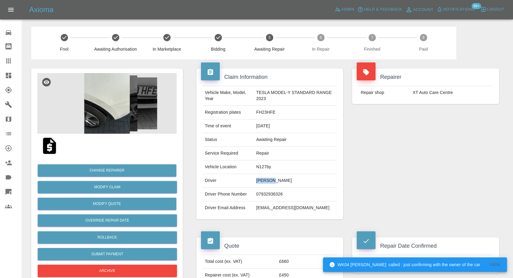
click at [261, 179] on td "Nikunj Manani" at bounding box center [295, 181] width 83 height 14
drag, startPoint x: 267, startPoint y: 189, endPoint x: 265, endPoint y: 192, distance: 4.4
click at [267, 189] on td "07932936326" at bounding box center [295, 195] width 83 height 14
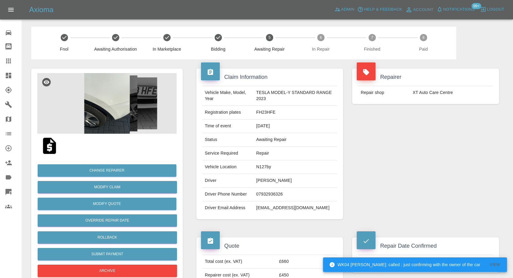
click at [265, 192] on td "07932936326" at bounding box center [295, 195] width 83 height 14
copy td "07932936326"
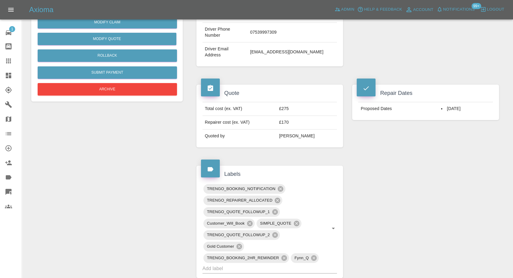
scroll to position [168, 0]
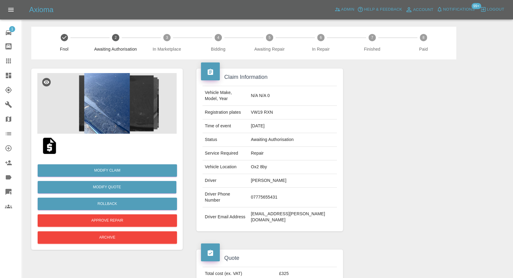
click at [47, 145] on img at bounding box center [49, 145] width 19 height 19
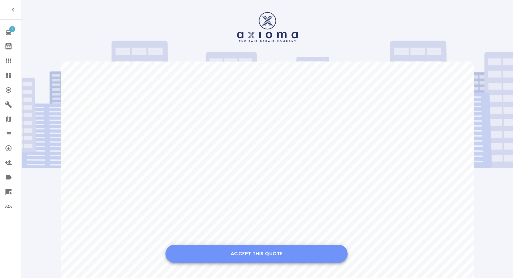
click at [248, 254] on button "Accept this Quote" at bounding box center [256, 254] width 182 height 18
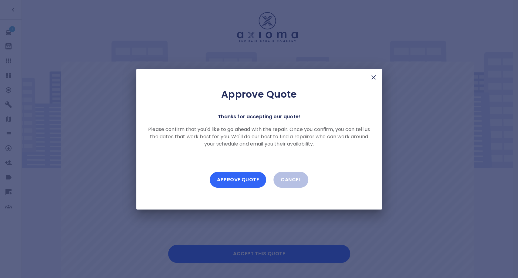
click at [250, 178] on button "Approve Quote" at bounding box center [238, 180] width 56 height 16
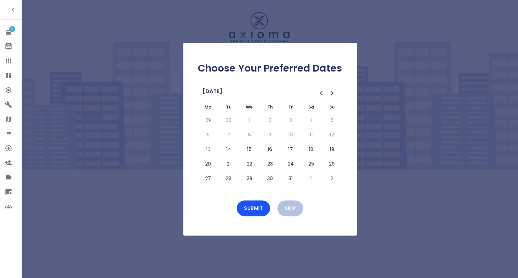
click at [230, 150] on button "14" at bounding box center [228, 150] width 11 height 10
click at [249, 150] on button "15" at bounding box center [249, 150] width 11 height 10
click at [268, 151] on button "16" at bounding box center [270, 150] width 11 height 10
click at [294, 147] on button "17" at bounding box center [290, 150] width 11 height 10
click at [256, 209] on button "Submit" at bounding box center [253, 209] width 33 height 16
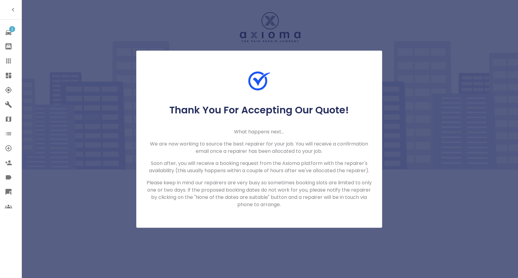
drag, startPoint x: 7, startPoint y: 59, endPoint x: 12, endPoint y: 58, distance: 4.9
click at [7, 59] on icon at bounding box center [8, 60] width 7 height 7
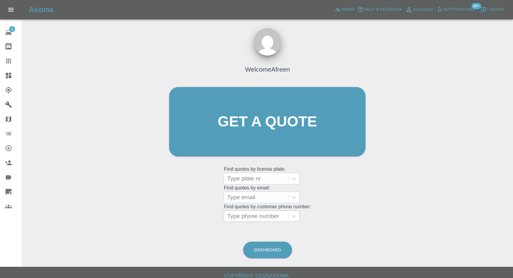
click at [269, 219] on div at bounding box center [256, 216] width 58 height 8
paste input "+447855357739"
drag, startPoint x: 238, startPoint y: 216, endPoint x: 195, endPoint y: 219, distance: 43.8
click at [195, 219] on div "Welcome Afreen Get a quote Get a quote Find quotes by license plate: Type plate…" at bounding box center [267, 133] width 209 height 183
type input "07855357739"
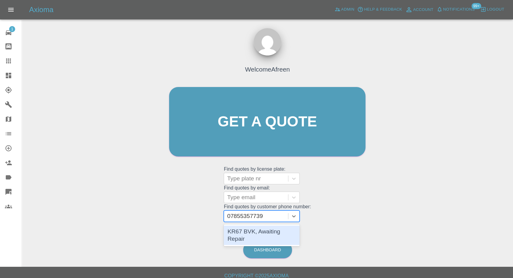
click at [254, 233] on div "KR67 BVK, Awaiting Repair" at bounding box center [262, 235] width 76 height 19
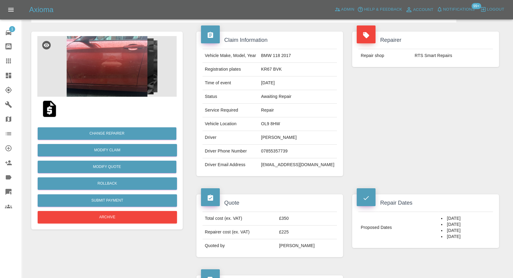
scroll to position [34, 0]
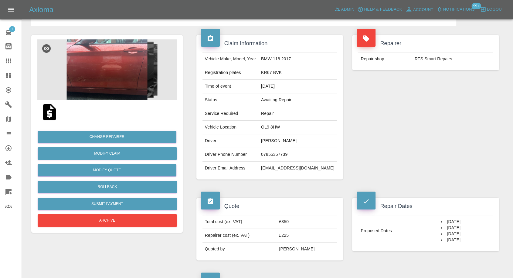
click at [51, 115] on img at bounding box center [49, 112] width 19 height 19
click at [127, 86] on img at bounding box center [106, 69] width 139 height 61
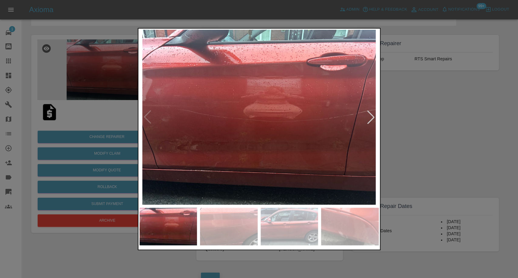
click at [228, 235] on img at bounding box center [229, 227] width 58 height 38
click at [294, 232] on img at bounding box center [290, 227] width 58 height 38
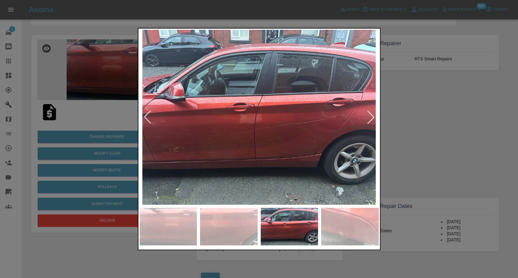
click at [431, 146] on div at bounding box center [259, 139] width 518 height 278
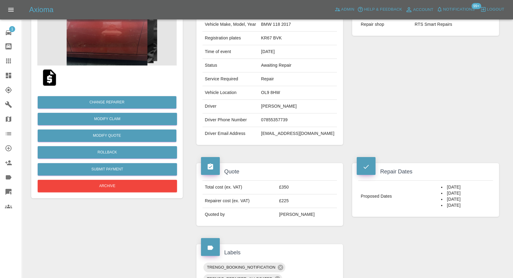
scroll to position [67, 0]
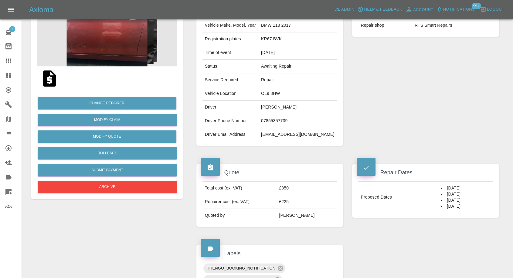
click at [50, 80] on img at bounding box center [49, 78] width 19 height 19
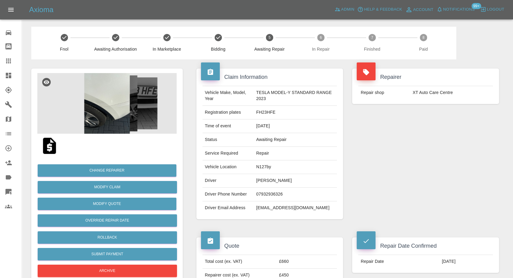
click at [51, 149] on img at bounding box center [49, 145] width 19 height 19
